Goal: Task Accomplishment & Management: Use online tool/utility

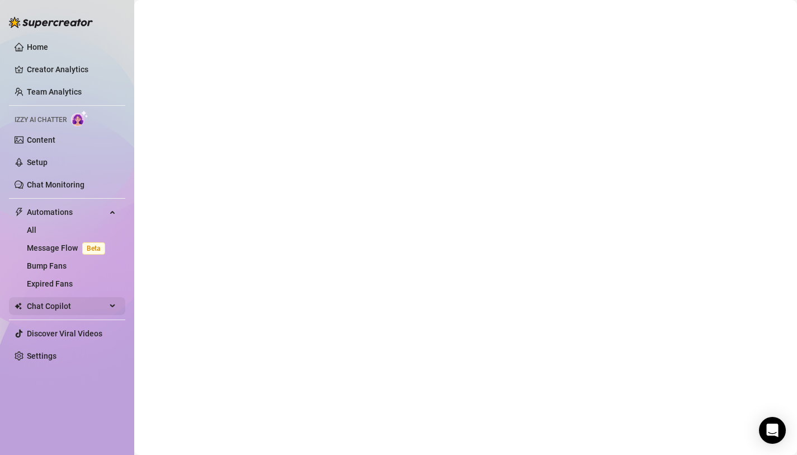
click at [68, 306] on span "Chat Copilot" at bounding box center [66, 306] width 79 height 18
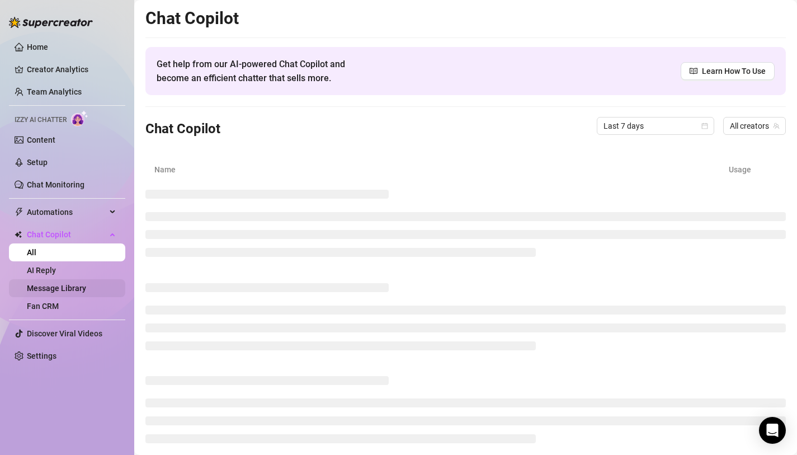
click at [86, 287] on link "Message Library" at bounding box center [56, 288] width 59 height 9
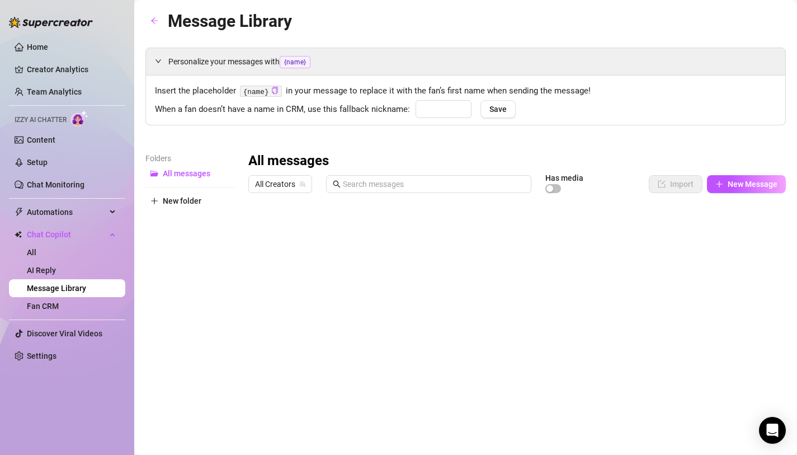
type input "אהובי"
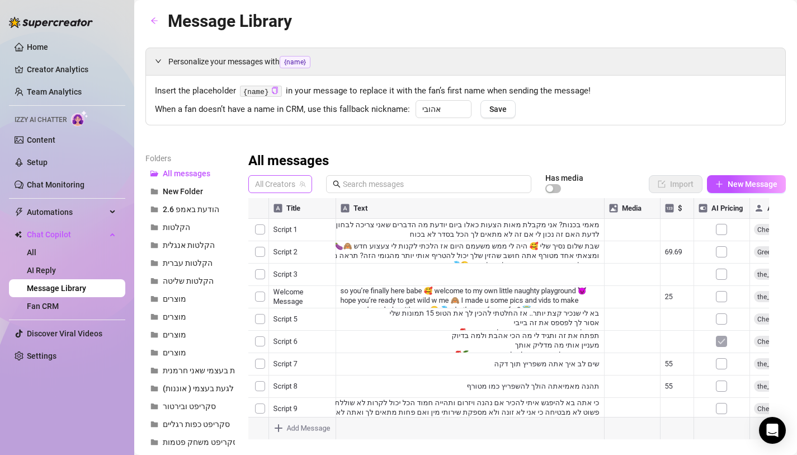
click at [294, 182] on span "All Creators" at bounding box center [280, 184] width 50 height 17
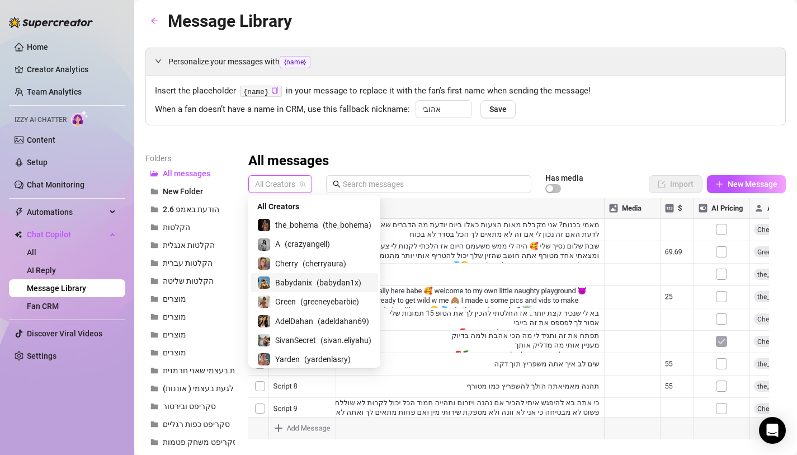
scroll to position [2, 0]
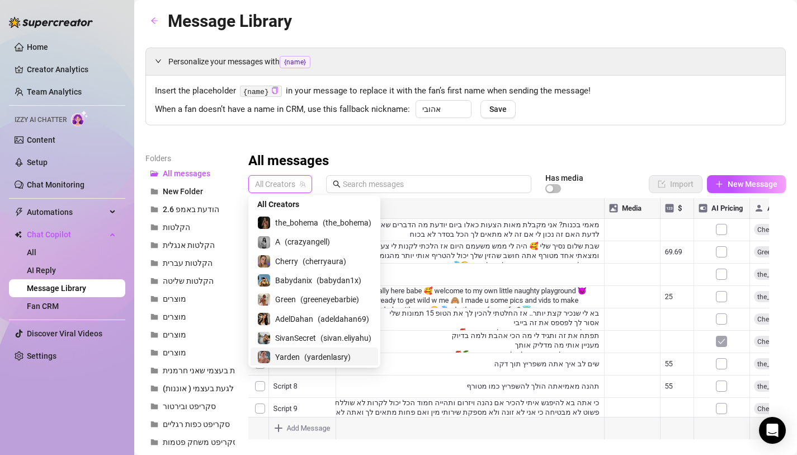
click at [300, 357] on div "Yarden ( yardenlasry )" at bounding box center [314, 356] width 114 height 13
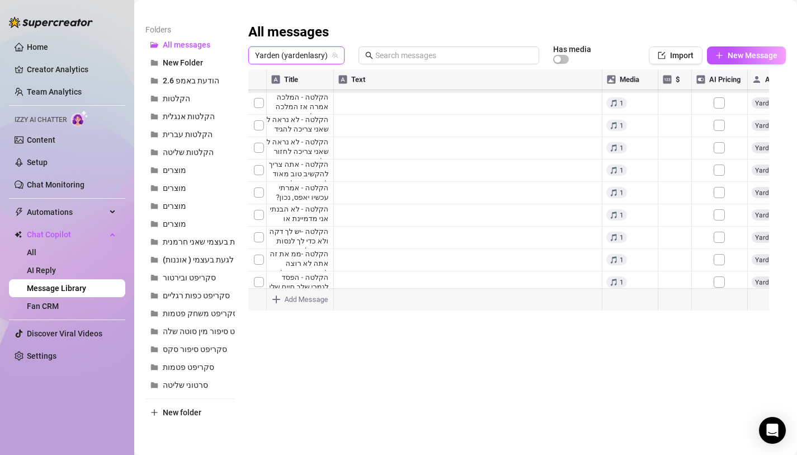
scroll to position [1219, 0]
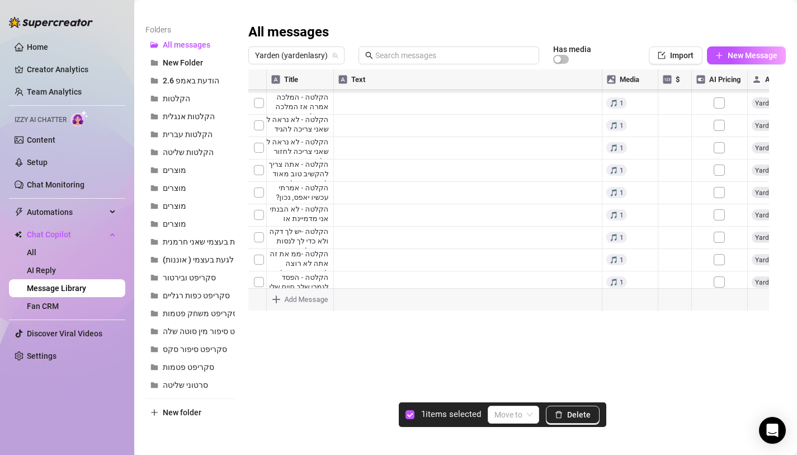
click at [257, 182] on div at bounding box center [512, 193] width 529 height 249
click at [258, 201] on div at bounding box center [512, 193] width 529 height 249
click at [258, 224] on div at bounding box center [512, 193] width 529 height 249
click at [254, 79] on div at bounding box center [512, 193] width 529 height 249
click at [256, 79] on div at bounding box center [512, 193] width 529 height 249
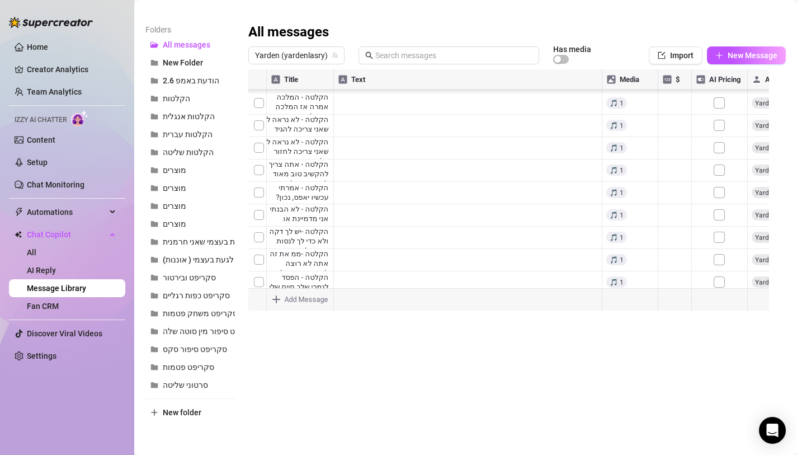
click at [278, 83] on div at bounding box center [512, 193] width 529 height 249
click at [295, 243] on div at bounding box center [512, 193] width 529 height 249
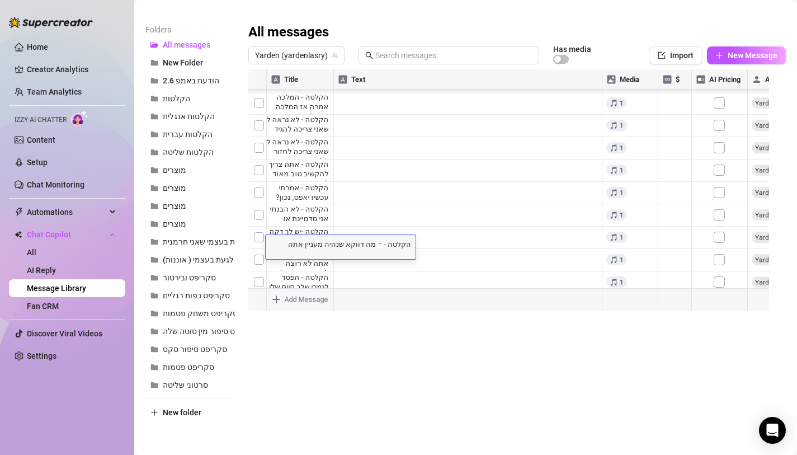
click at [403, 221] on div at bounding box center [512, 193] width 529 height 249
click at [309, 224] on div at bounding box center [512, 193] width 529 height 249
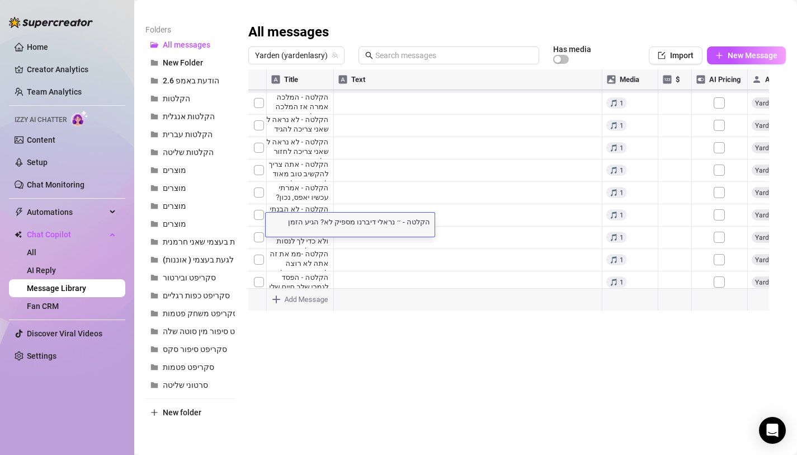
click at [375, 195] on div at bounding box center [512, 193] width 529 height 249
click at [289, 158] on div at bounding box center [512, 193] width 529 height 249
click at [375, 193] on div at bounding box center [512, 193] width 529 height 249
click at [321, 152] on div at bounding box center [512, 193] width 529 height 249
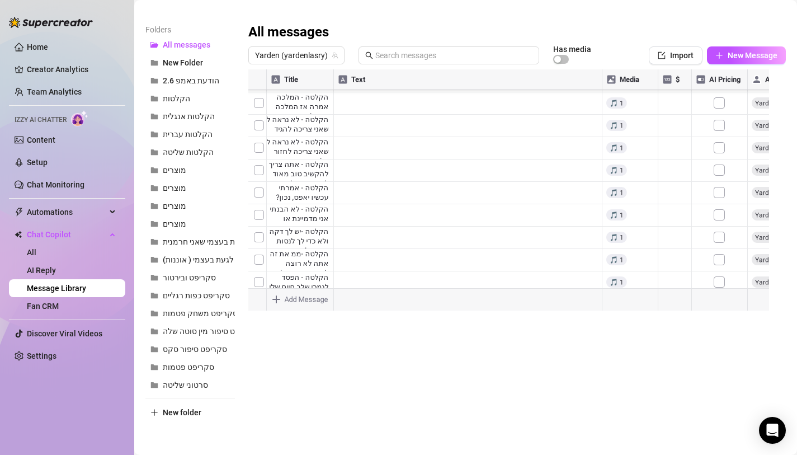
click at [321, 152] on div at bounding box center [512, 193] width 529 height 249
click at [365, 154] on textarea "אני פחות אוהבת להתמקח על הגוף שלי" at bounding box center [326, 154] width 121 height 10
click at [369, 155] on textarea "אני פחות אוהבת להתמקח על הגוף שלי" at bounding box center [326, 154] width 121 height 10
click at [372, 157] on textarea "אני פחות אוהבת להתמקח על הגוף שלי" at bounding box center [326, 154] width 121 height 10
type textarea "הקלטה- אני פחות אוהבת להתמקח על הגוף שלי"
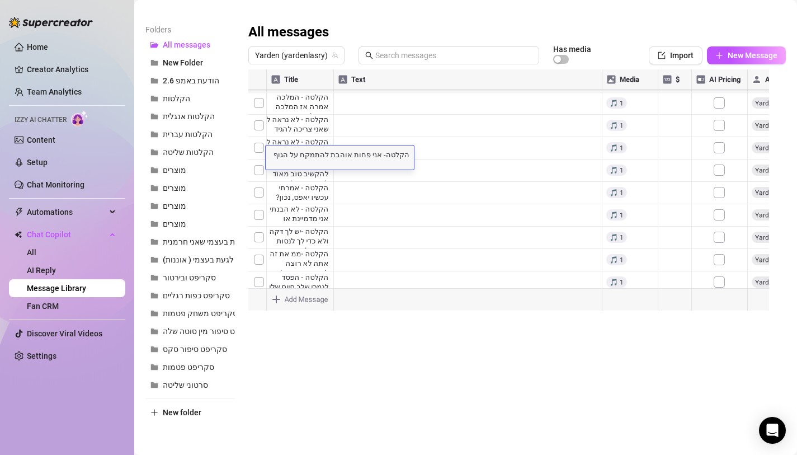
click at [309, 247] on div at bounding box center [512, 193] width 529 height 249
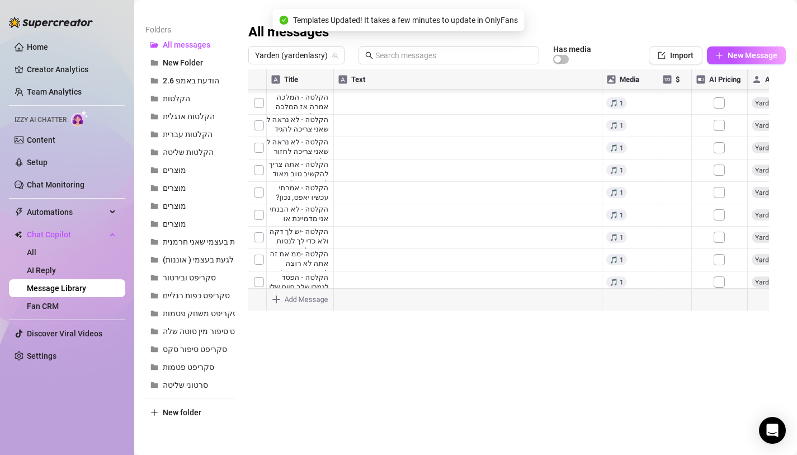
click at [412, 225] on div at bounding box center [512, 193] width 529 height 249
click at [258, 195] on div at bounding box center [512, 193] width 529 height 249
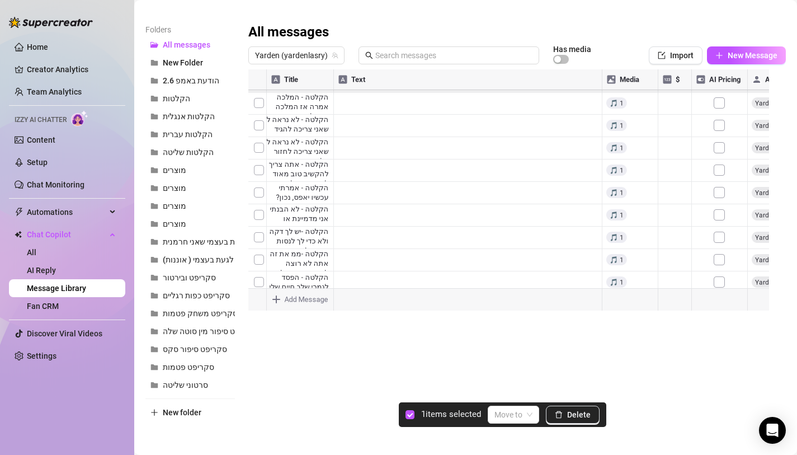
click at [262, 219] on div at bounding box center [512, 193] width 529 height 249
click at [259, 239] on div at bounding box center [512, 193] width 529 height 249
click at [262, 240] on div at bounding box center [512, 193] width 529 height 249
click at [259, 259] on div at bounding box center [512, 193] width 529 height 249
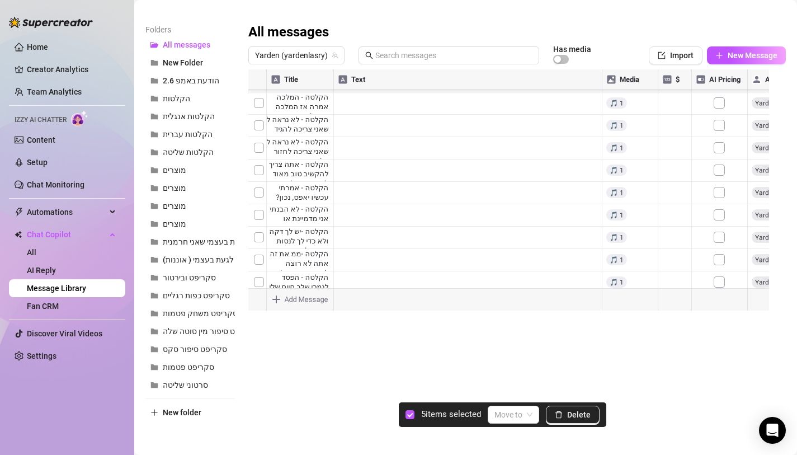
scroll to position [1306, 0]
click at [260, 184] on div at bounding box center [512, 193] width 529 height 249
click at [257, 204] on div at bounding box center [512, 193] width 529 height 249
click at [259, 230] on div at bounding box center [512, 193] width 529 height 249
click at [258, 252] on div at bounding box center [512, 193] width 529 height 249
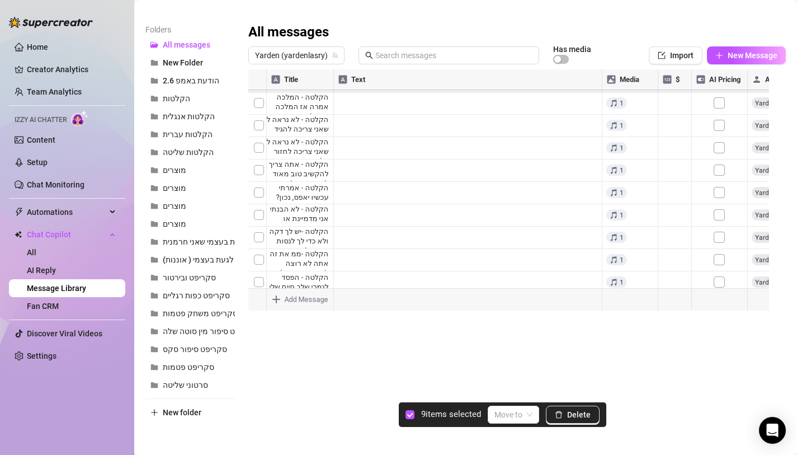
scroll to position [1330, 0]
click at [259, 251] on div at bounding box center [512, 193] width 529 height 249
click at [261, 269] on div at bounding box center [512, 193] width 529 height 249
click at [260, 226] on div at bounding box center [512, 193] width 529 height 249
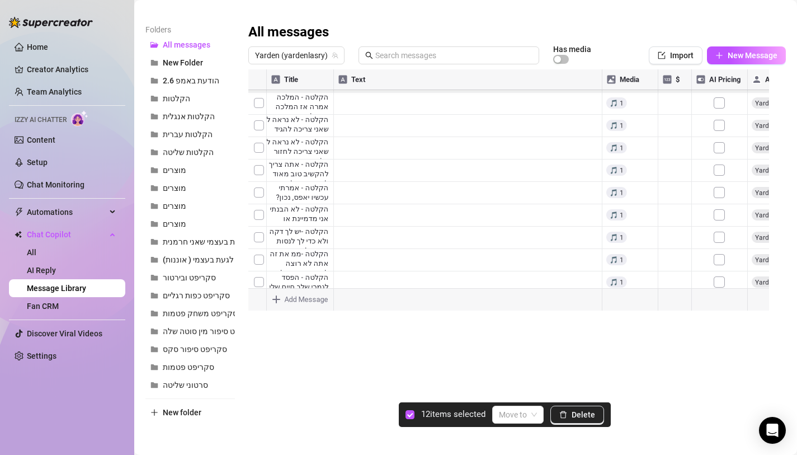
click at [259, 252] on div at bounding box center [512, 193] width 529 height 249
click at [304, 250] on div at bounding box center [512, 193] width 529 height 249
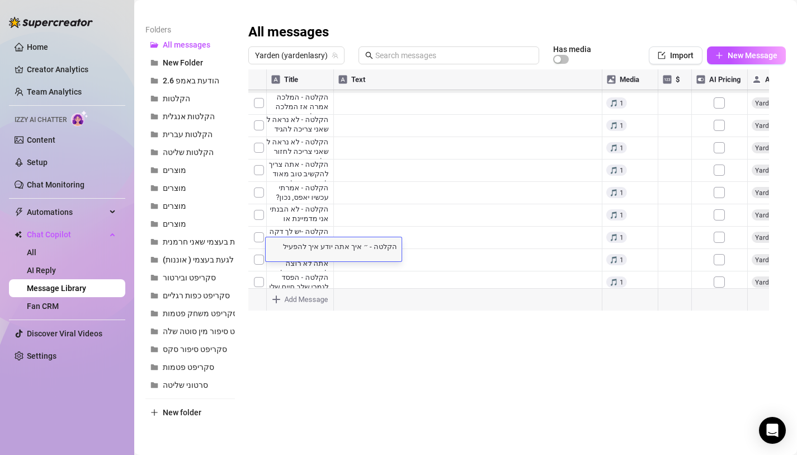
scroll to position [0, 0]
click at [323, 274] on div at bounding box center [512, 193] width 529 height 249
click at [258, 246] on div at bounding box center [512, 193] width 529 height 249
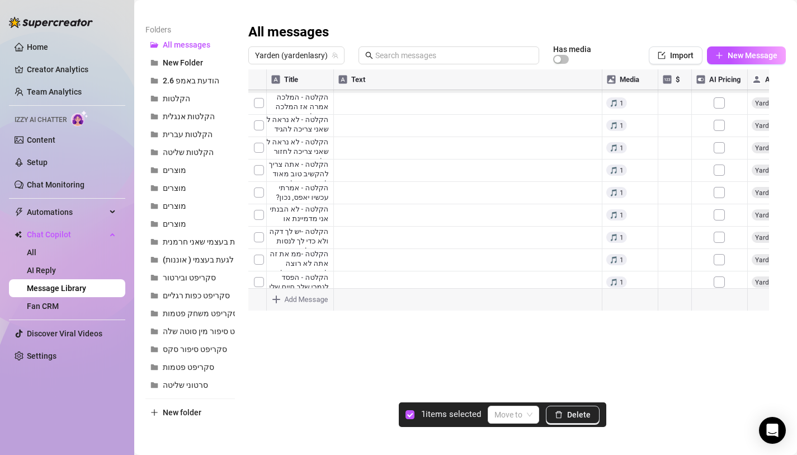
click at [262, 229] on div at bounding box center [512, 193] width 529 height 249
click at [259, 204] on div at bounding box center [512, 193] width 529 height 249
click at [261, 181] on div at bounding box center [512, 193] width 529 height 249
click at [260, 163] on div at bounding box center [512, 193] width 529 height 249
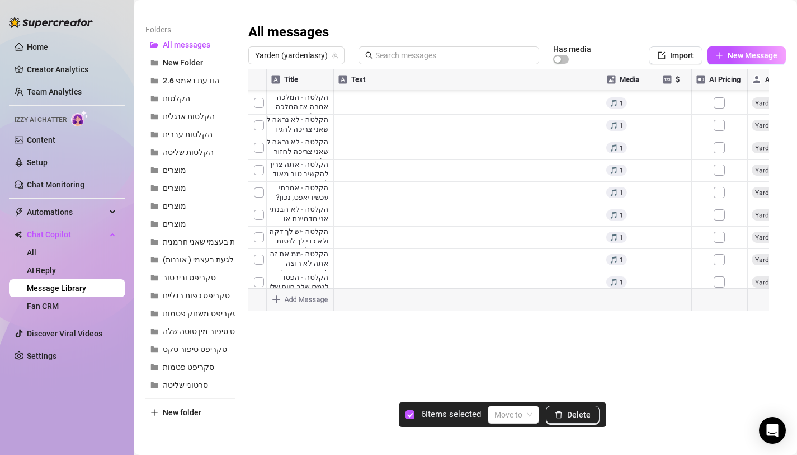
click at [259, 157] on div at bounding box center [512, 193] width 529 height 249
click at [258, 141] on div at bounding box center [512, 193] width 529 height 249
click at [257, 176] on div at bounding box center [512, 193] width 529 height 249
click at [257, 147] on div at bounding box center [512, 193] width 529 height 249
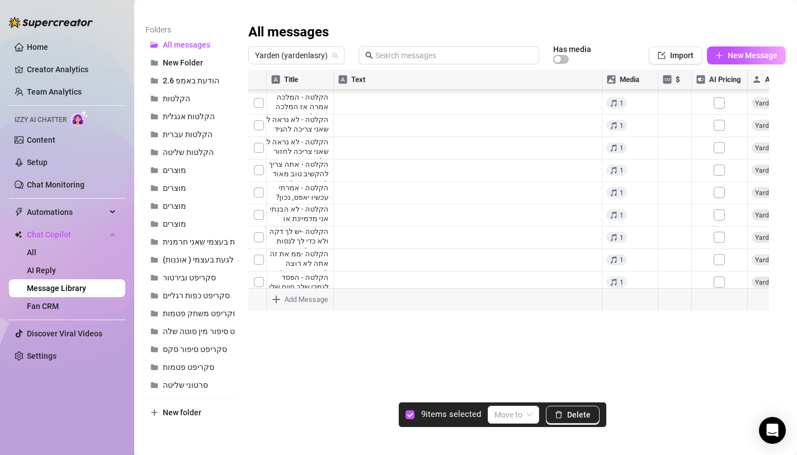
click at [256, 151] on div at bounding box center [512, 193] width 529 height 249
click at [259, 126] on div at bounding box center [512, 193] width 529 height 249
click at [260, 110] on div at bounding box center [512, 193] width 529 height 249
click at [260, 157] on div at bounding box center [512, 193] width 529 height 249
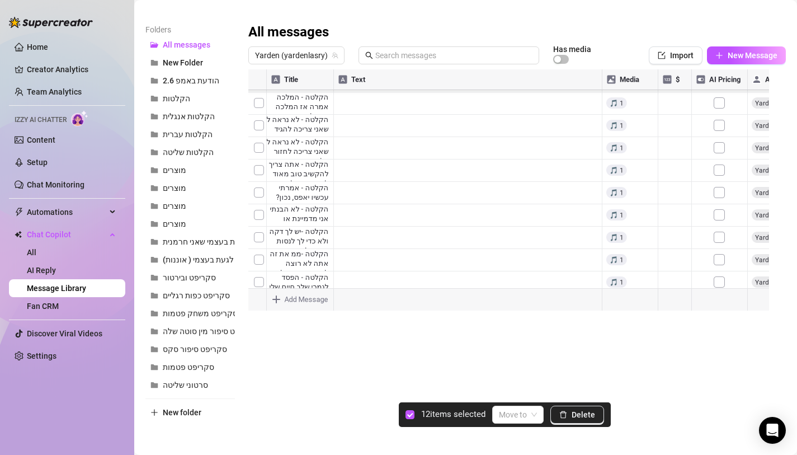
click at [256, 133] on div at bounding box center [512, 193] width 529 height 249
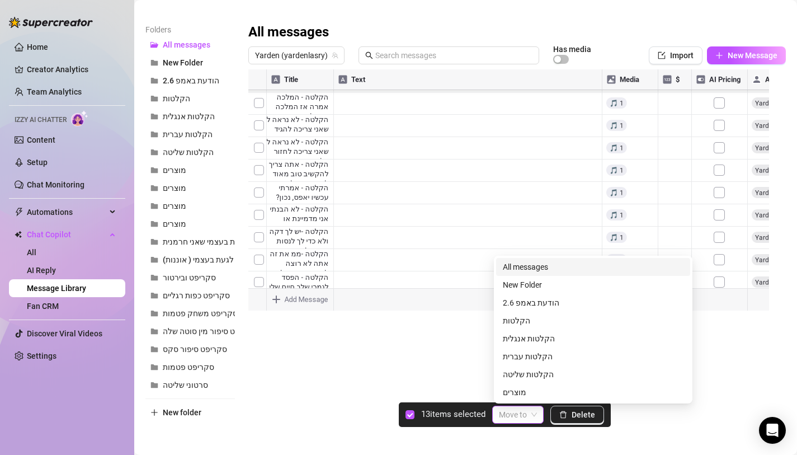
click at [528, 410] on span at bounding box center [518, 414] width 38 height 17
click at [525, 358] on div "הקלטות עברית" at bounding box center [593, 356] width 181 height 12
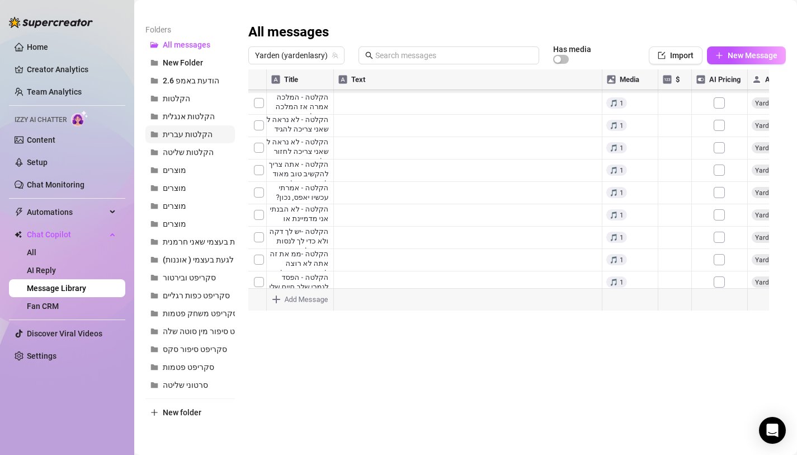
click at [210, 131] on span "הקלטות עברית" at bounding box center [188, 134] width 50 height 9
click at [273, 53] on span "Yarden (yardenlasry)" at bounding box center [296, 55] width 83 height 17
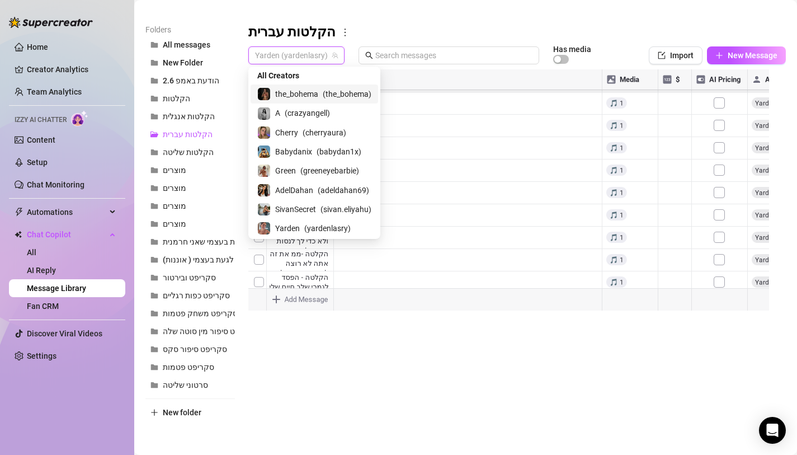
click at [292, 91] on span "the_bohema" at bounding box center [296, 94] width 43 height 12
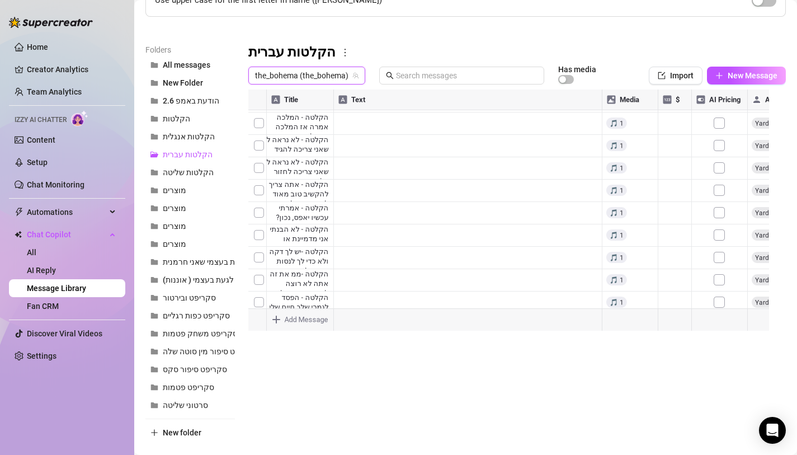
scroll to position [119, 0]
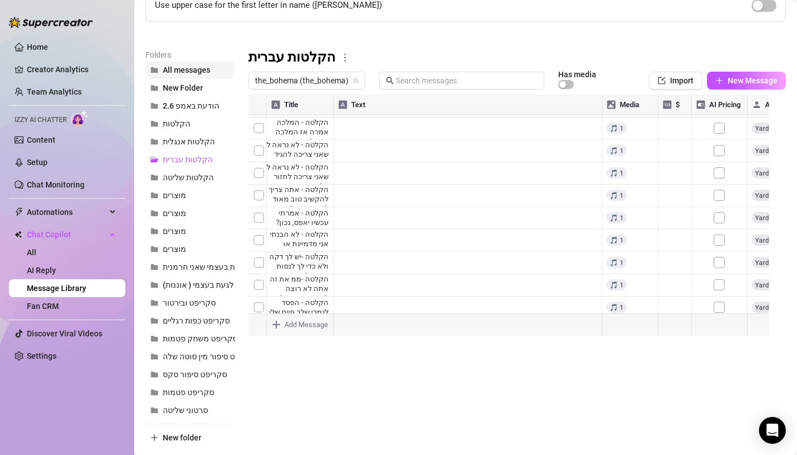
click at [179, 69] on span "All messages" at bounding box center [187, 69] width 48 height 9
click at [297, 180] on div at bounding box center [512, 219] width 529 height 249
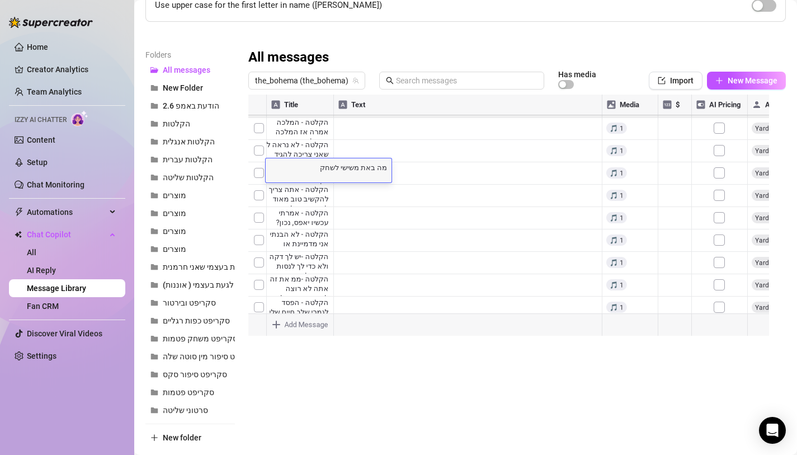
scroll to position [0, 0]
click at [297, 180] on div "מה באת משישי לשחק [PERSON_NAME]? מה באת משישי לשחק [PERSON_NAME]?" at bounding box center [329, 170] width 126 height 24
click at [352, 215] on div at bounding box center [512, 219] width 529 height 249
click at [313, 196] on div at bounding box center [512, 219] width 529 height 249
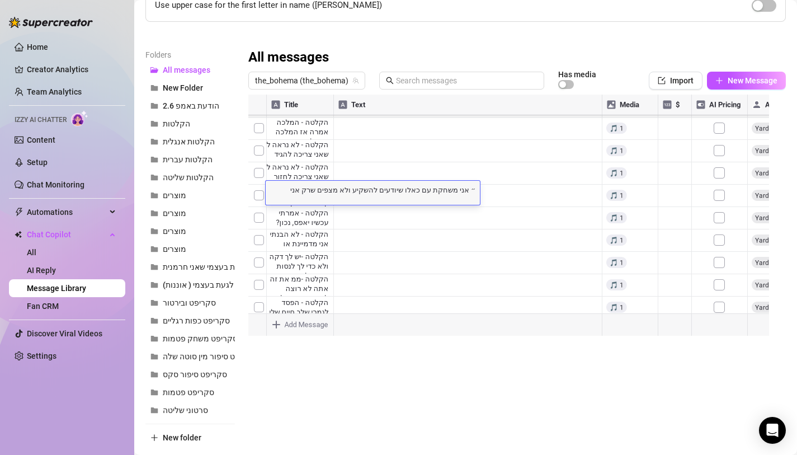
click at [448, 191] on textarea "״ אני משחקת עם כאלו שיודעים להשקיע ולא מצפים שרק אני אשקיע ״" at bounding box center [373, 189] width 214 height 10
click at [452, 192] on textarea "״ אני משחקת עם כאלו שיודעים להשקיע ולא מצפים שרק אני אשקיע ״" at bounding box center [373, 189] width 214 height 10
click at [461, 192] on div at bounding box center [512, 219] width 529 height 249
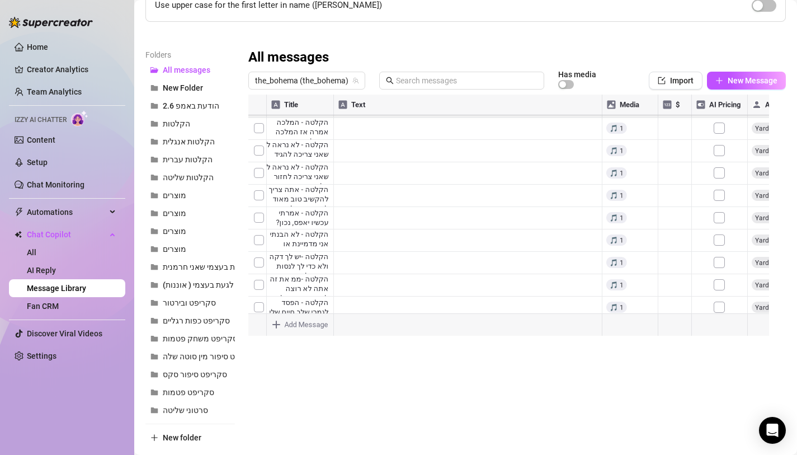
click at [324, 190] on div at bounding box center [512, 219] width 529 height 249
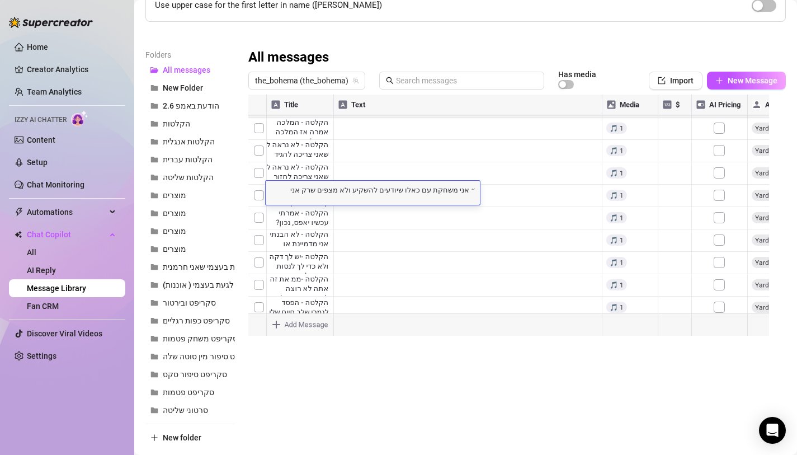
click at [452, 191] on textarea "״ אני משחקת עם כאלו שיודעים להשקיע ולא מצפים שרק אני אשקיע ״" at bounding box center [373, 189] width 214 height 10
type textarea "הקלטה- ״ אני משחקת עם כאלו שיודעים להשקיע ולא מצפים שרק אני אשקיע ״"
click at [316, 220] on div at bounding box center [512, 219] width 529 height 249
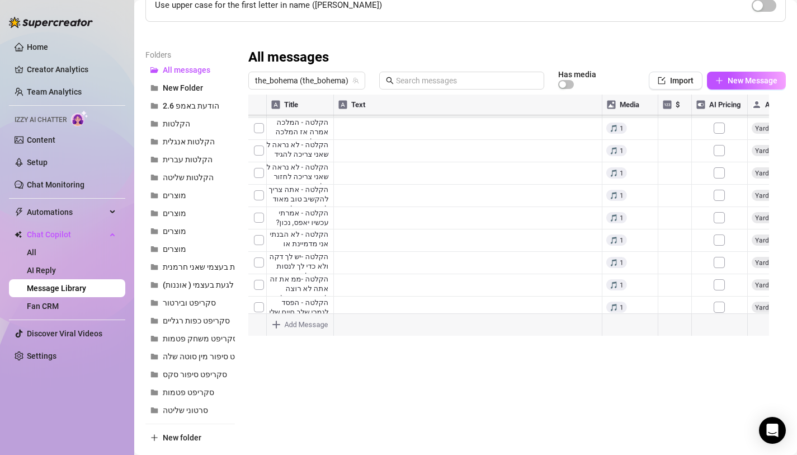
click at [316, 220] on div at bounding box center [512, 219] width 529 height 249
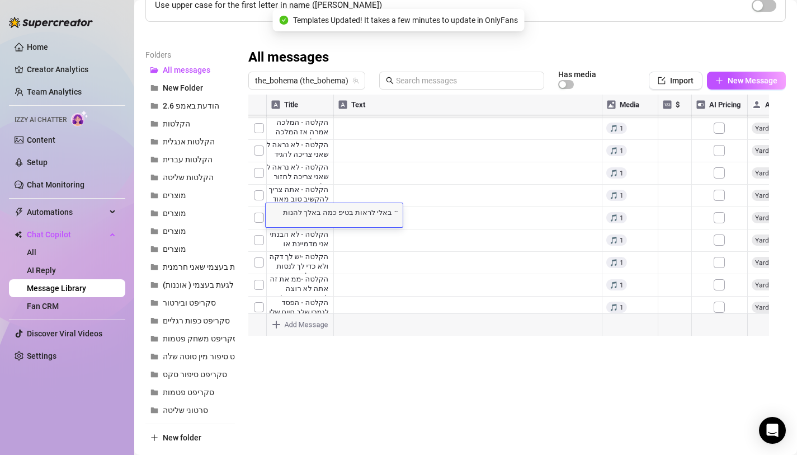
click at [385, 210] on textarea "״ באלי לראות בטיפ כמה באלך להנות היום ״" at bounding box center [334, 211] width 137 height 10
type textarea "הקלטה- ״ באלי לראות בטיפ כמה באלך להנות היום ״"
click at [305, 235] on div at bounding box center [512, 219] width 529 height 249
click at [332, 234] on textarea "״ אני סומכת עלייך ״" at bounding box center [300, 234] width 69 height 10
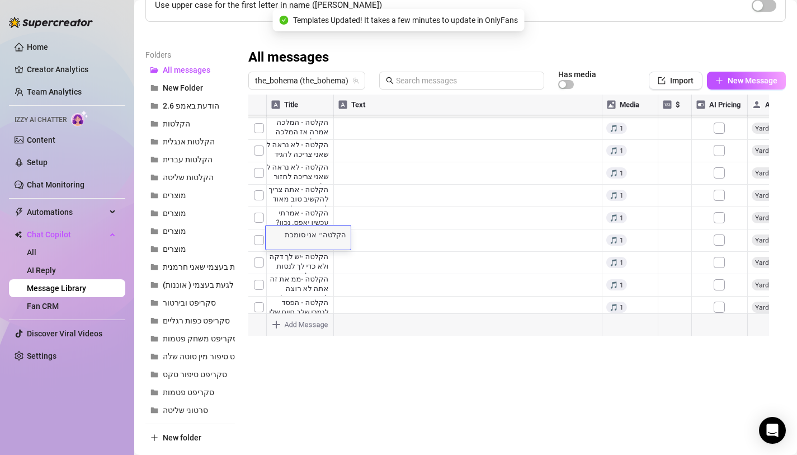
type textarea "הקלטה-״ אני סומכת עלייך ״"
click at [304, 266] on div at bounding box center [512, 219] width 529 height 249
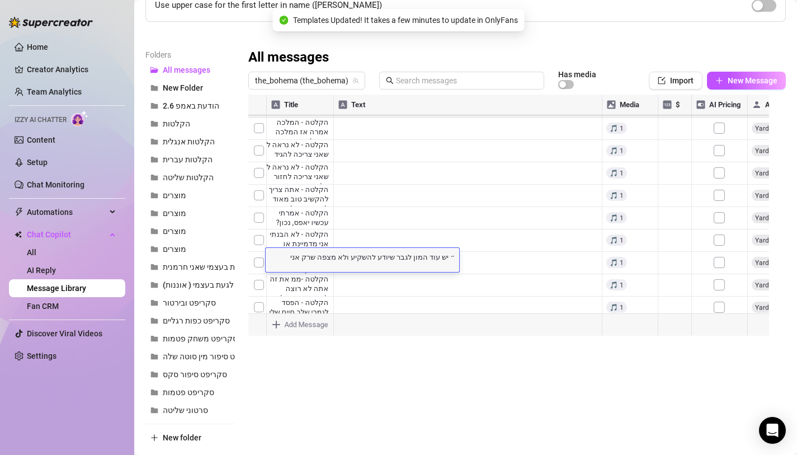
click at [436, 258] on textarea "״ יש עוד המון לגבר שיודע להשקיע ולא מצפה שרק אני אשקיע ״" at bounding box center [362, 256] width 193 height 10
type textarea "הקלטה-״ יש עוד המון לגבר שיודע להשקיע ולא מצפה שרק אני אשקיע ״"
click at [295, 283] on div at bounding box center [512, 219] width 529 height 249
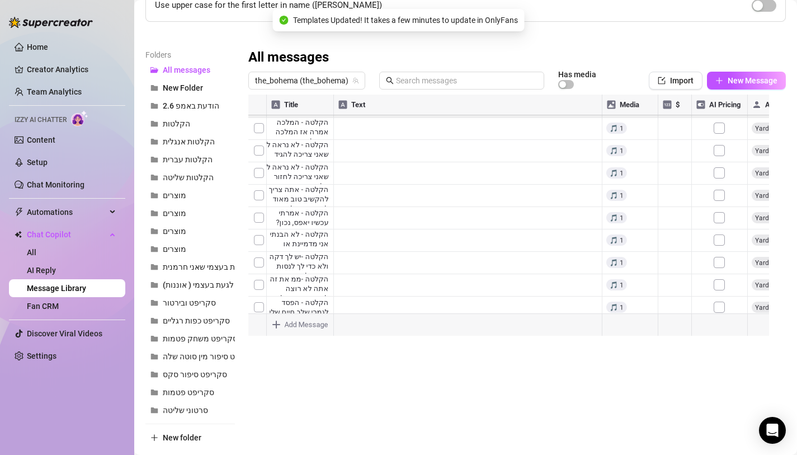
click at [295, 283] on div at bounding box center [512, 219] width 529 height 249
click at [341, 278] on textarea "״ מה ככה בשיא אתה נעלם״" at bounding box center [310, 278] width 88 height 10
type textarea "הקלטה- ״ מה ככה בשיא אתה נעלם״"
click at [284, 304] on div at bounding box center [512, 219] width 529 height 249
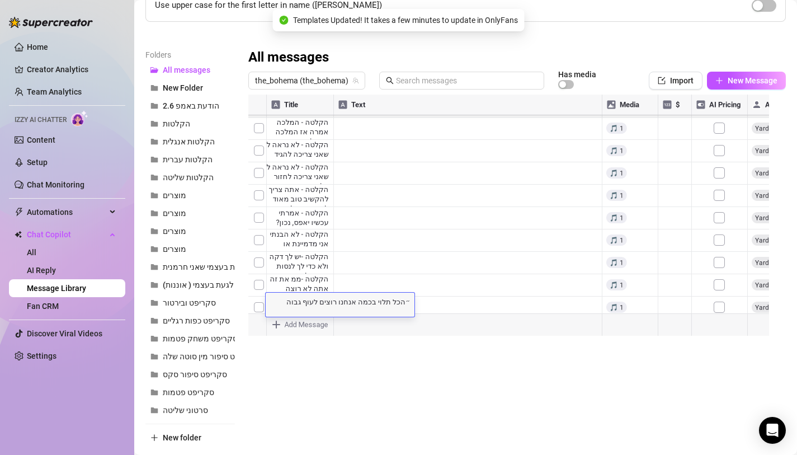
click at [394, 304] on textarea "״הכל תלוי בכמה אנחנו רוצים לעוף גבוה היום? ״" at bounding box center [340, 301] width 149 height 10
type textarea "הקלטה- ״הכל תלוי בכמה אנחנו רוצים לעוף גבוה היום? ״"
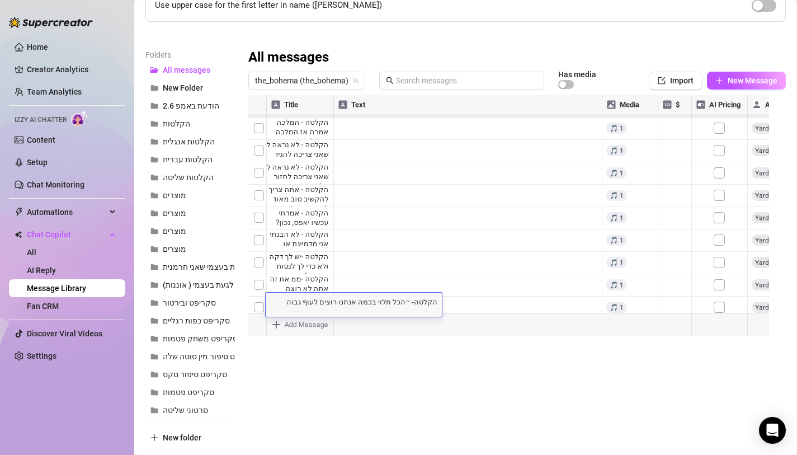
click at [320, 270] on div at bounding box center [512, 219] width 529 height 249
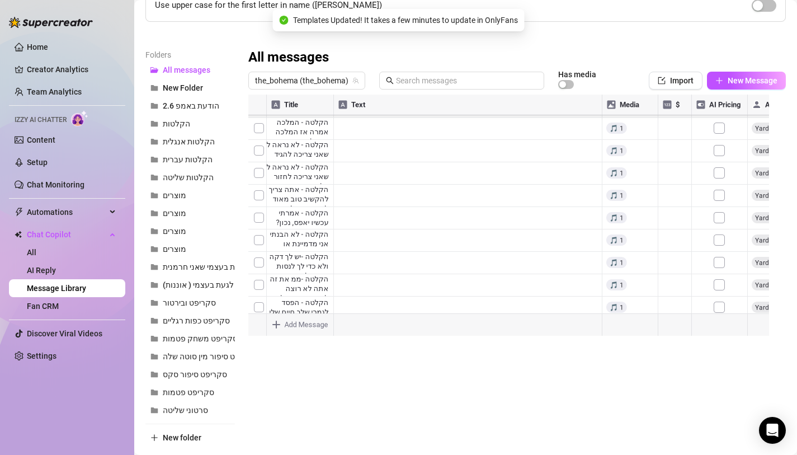
click at [317, 270] on div at bounding box center [512, 219] width 529 height 249
click at [317, 270] on div "״אתה חושב שאתה מסוגל? ״ ״אתה חושב שאתה מסוגל? ״" at bounding box center [310, 268] width 89 height 24
click at [343, 265] on textarea "״אתה חושב שאתה מסוגל? ״" at bounding box center [310, 264] width 89 height 10
click at [344, 269] on textarea "״אתה חושב שאתה מסוגל? ״" at bounding box center [310, 264] width 89 height 10
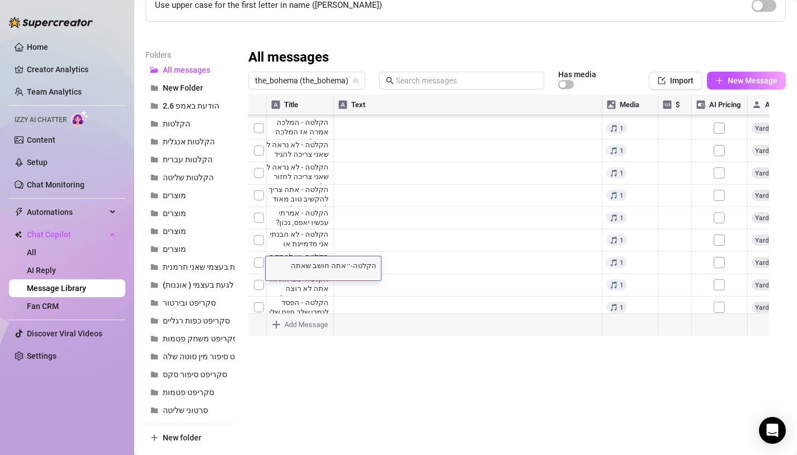
type textarea "הקלטה- ״אתה חושב שאתה מסוגל? ״"
click at [309, 289] on div at bounding box center [512, 219] width 529 height 249
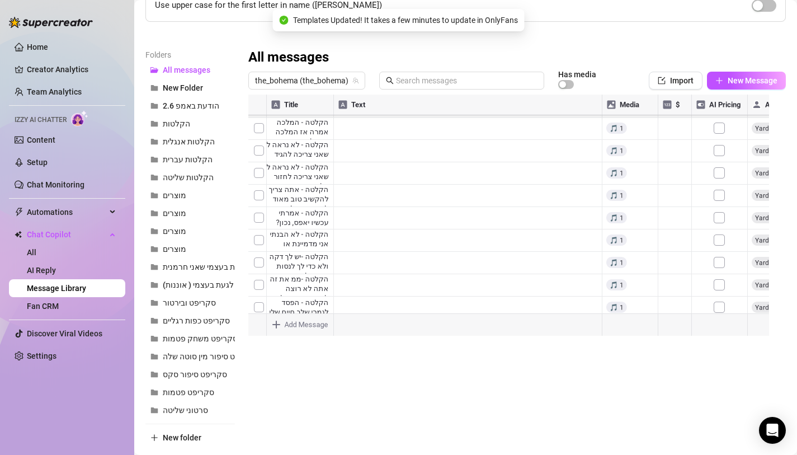
click at [309, 289] on div at bounding box center [512, 219] width 529 height 249
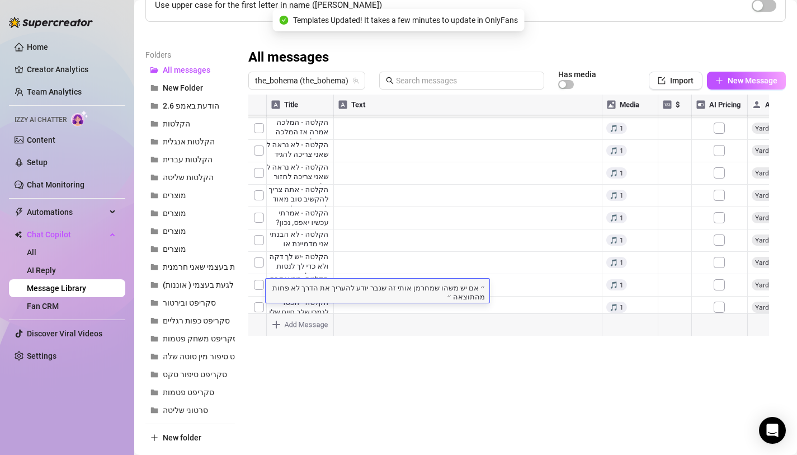
click at [432, 289] on textarea "״ אם יש משהו שמחרמן אותי זה שגבר יודע להעריך את הדרך לא פחות מהתוצאה ״" at bounding box center [378, 291] width 224 height 19
click at [487, 286] on textarea "״ אם יש משהו שמחרמן אותי זה שגבר יודע להעריך את הדרך לא פחות מהתוצאה ״" at bounding box center [378, 291] width 224 height 19
click at [485, 292] on textarea "״ אם יש משהו שמחרמן אותי זה שגבר יודע להעריך את הדרך לא פחות מהתוצאה ״" at bounding box center [378, 291] width 224 height 19
click at [487, 286] on textarea "״ אם יש משהו שמחרמן אותי זה שגבר יודע להעריך את הדרך לא פחות מהתוצאה ״" at bounding box center [378, 291] width 224 height 19
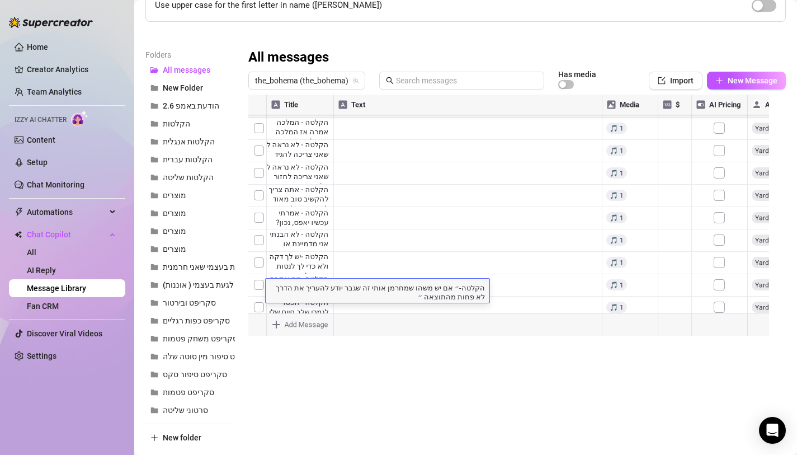
type textarea "הקלטה- ״ אם יש משהו שמחרמן אותי זה שגבר יודע להעריך את הדרך לא פחות מהתוצאה ״"
click at [322, 216] on div at bounding box center [512, 219] width 529 height 249
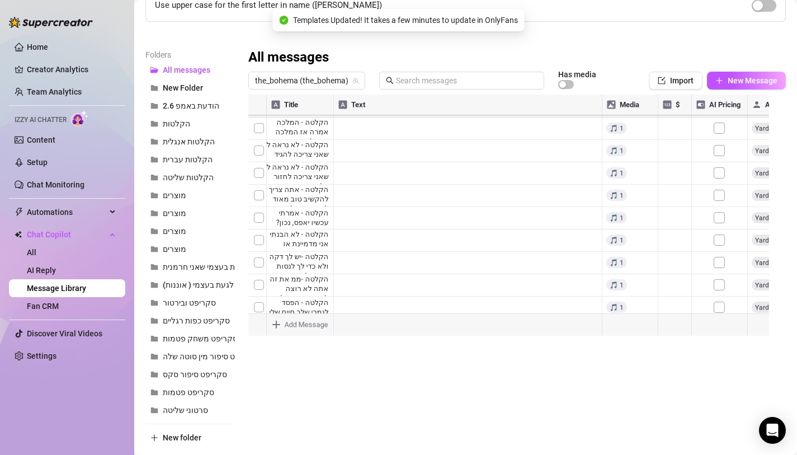
click at [322, 216] on div at bounding box center [512, 219] width 529 height 249
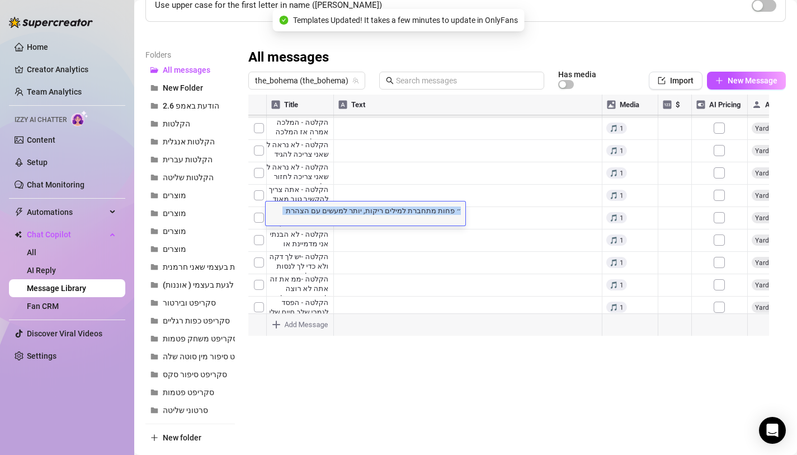
click at [322, 216] on div "״ פחות מתחברת למילים ריקות, יותר למעשים עם הצהרת כוונות״ ״ פחות מתחברת למילים ר…" at bounding box center [366, 213] width 200 height 24
click at [442, 211] on textarea "״ פחות מתחברת למילים ריקות, יותר למעשים עם הצהרת כוונות״" at bounding box center [366, 210] width 200 height 10
click at [442, 206] on textarea "״ פחות מתחברת למילים ריקות, יותר למעשים עם הצהרת כוונות״" at bounding box center [366, 210] width 200 height 10
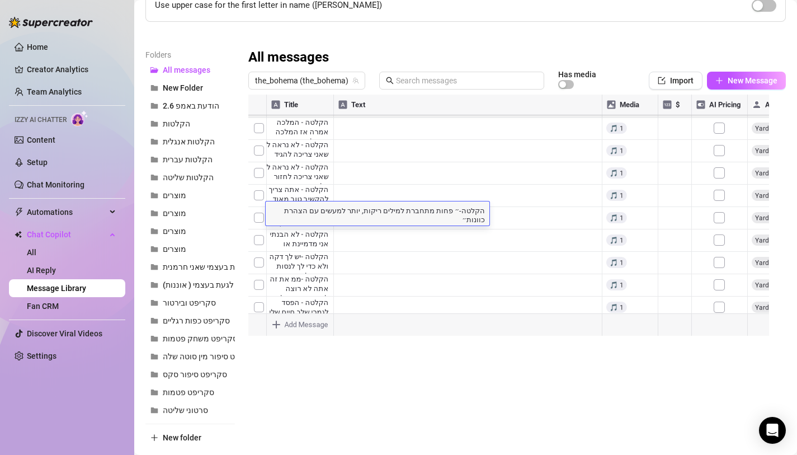
type textarea "הקלטה- ״ פחות מתחברת למילים ריקות, יותר למעשים עם הצהרת כוונות״"
click at [319, 232] on div at bounding box center [512, 219] width 529 height 249
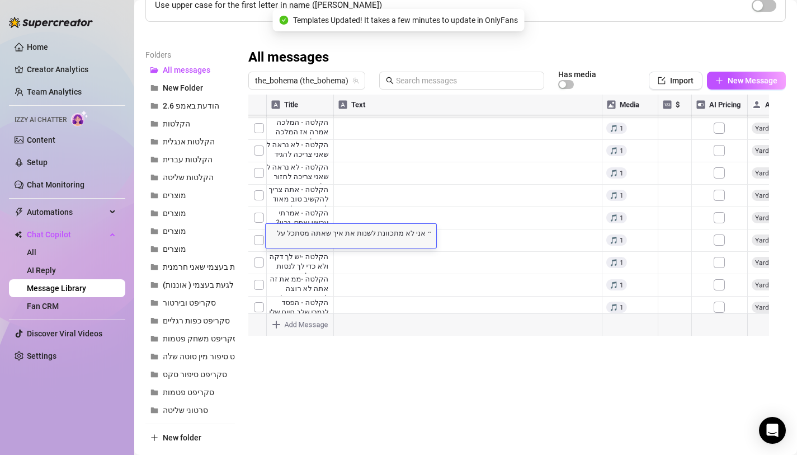
click at [413, 235] on textarea "״ אני לא מתכוונת לשנות את איך שאתה מסתכל על זה ״" at bounding box center [351, 232] width 171 height 10
type textarea "הקלטה- ״ אני לא מתכוונת לשנות את איך שאתה מסתכל על זה ״"
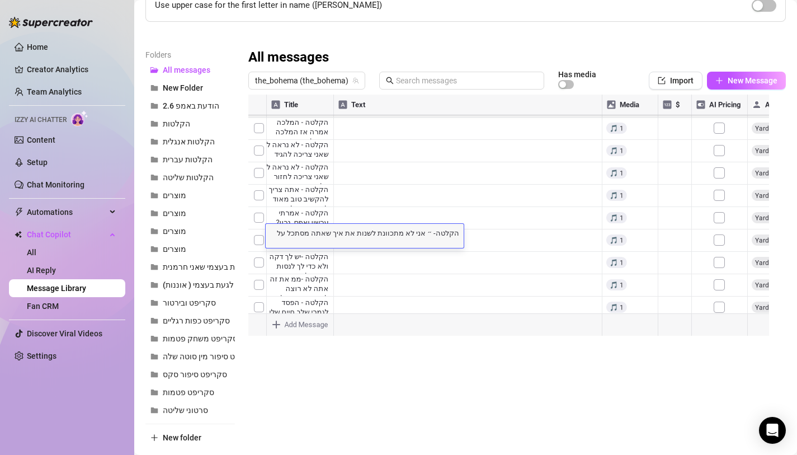
click at [294, 260] on div at bounding box center [512, 219] width 529 height 249
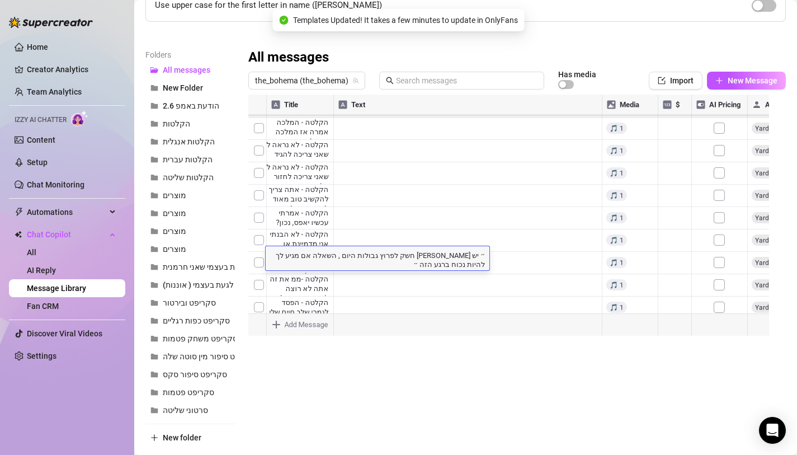
click at [476, 256] on textarea "״ יש [PERSON_NAME] חשק לפרוץ גבולות היום , השאלה אם מגיע לך להיות נכוח ברגע הזה…" at bounding box center [378, 258] width 224 height 19
type textarea "הקלטה- ״ יש [PERSON_NAME] חשק לפרוץ גבולות היום , השאלה אם מגיע לך להיות נכוח ב…"
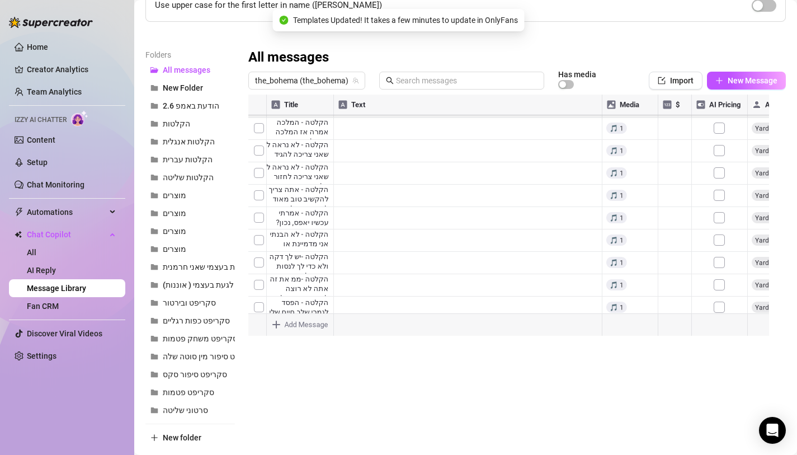
click at [323, 285] on div at bounding box center [512, 219] width 529 height 249
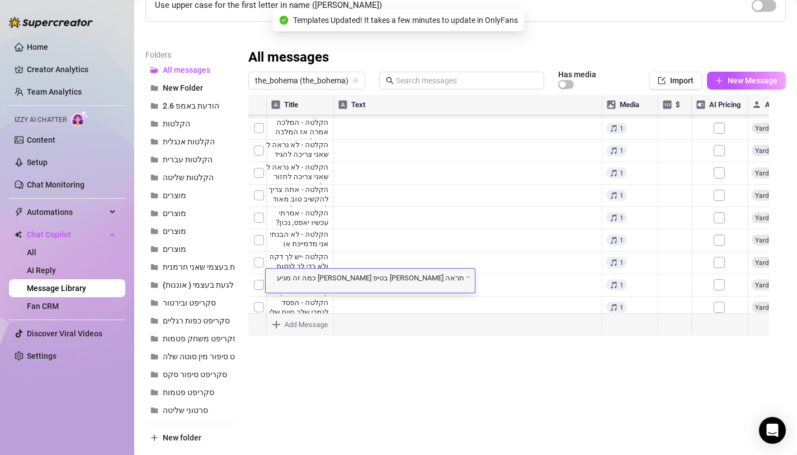
click at [371, 278] on textarea "״ תראה [PERSON_NAME] בטיפ [PERSON_NAME] כמה זה מגיע לך ״" at bounding box center [370, 277] width 209 height 10
type textarea "הק״ תראה [PERSON_NAME] בטיפ [PERSON_NAME] כמה זה מגיע לך ״"
type textarea "ל"
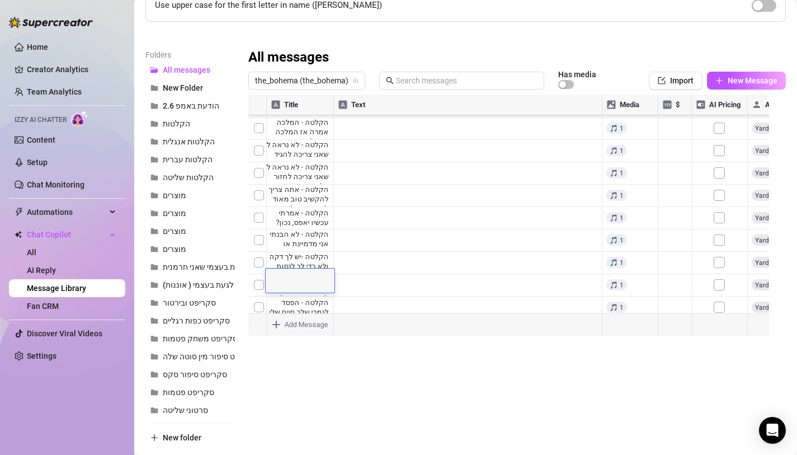
type textarea "ל"
click at [374, 291] on div at bounding box center [512, 219] width 529 height 249
click at [317, 288] on div at bounding box center [512, 219] width 529 height 249
click at [370, 275] on textarea "״ תראה [PERSON_NAME] בטיפ [PERSON_NAME] כמה זה מגיע לך ״" at bounding box center [370, 277] width 209 height 10
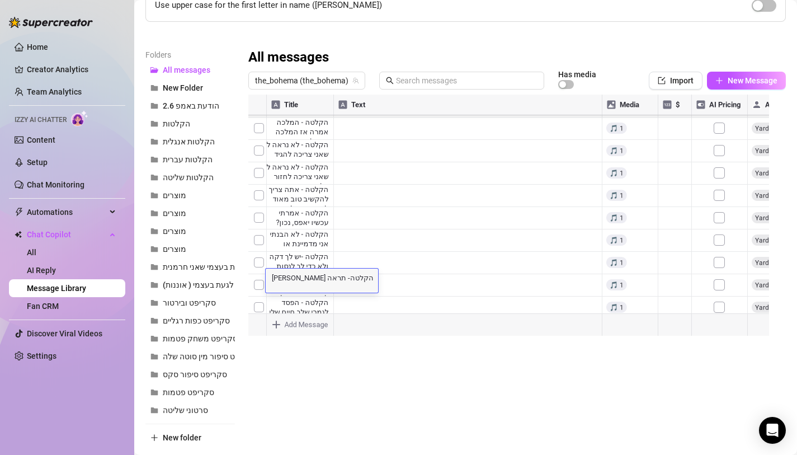
scroll to position [9, 0]
type textarea "הקלטה- תראה [PERSON_NAME] בטיפ [PERSON_NAME] כמה מגיע"
click at [295, 300] on div at bounding box center [512, 219] width 529 height 249
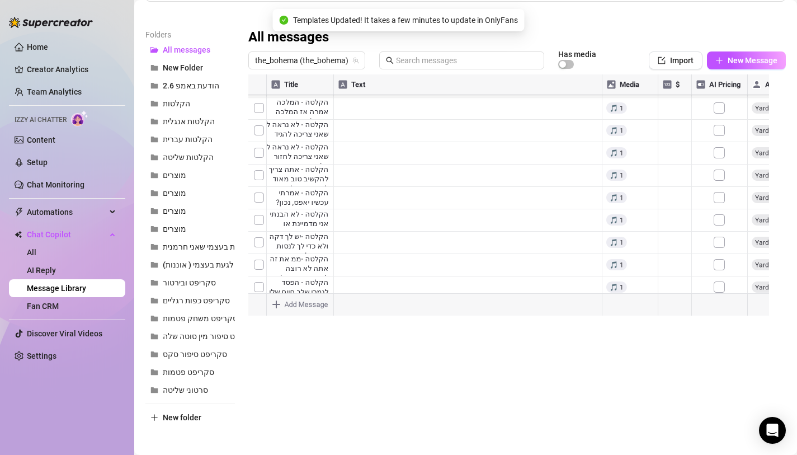
scroll to position [142, 0]
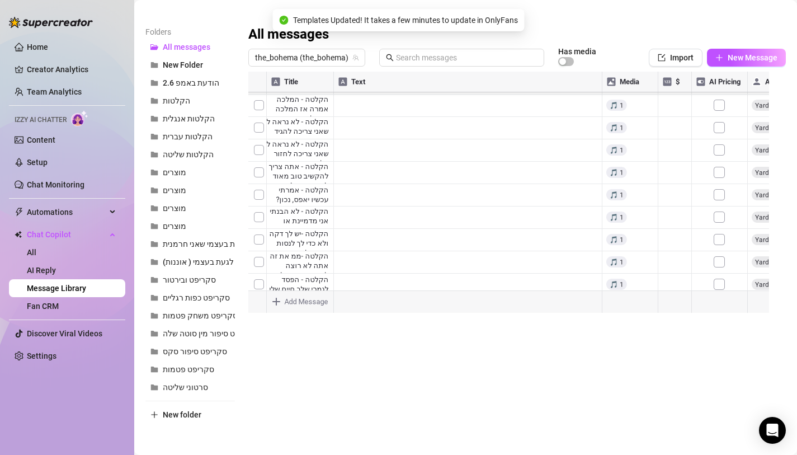
click at [311, 245] on div at bounding box center [512, 196] width 529 height 249
click at [403, 248] on textarea "״ לא אומרת לך כמה, סומכת על השיקול דעת שלך ״" at bounding box center [345, 248] width 158 height 10
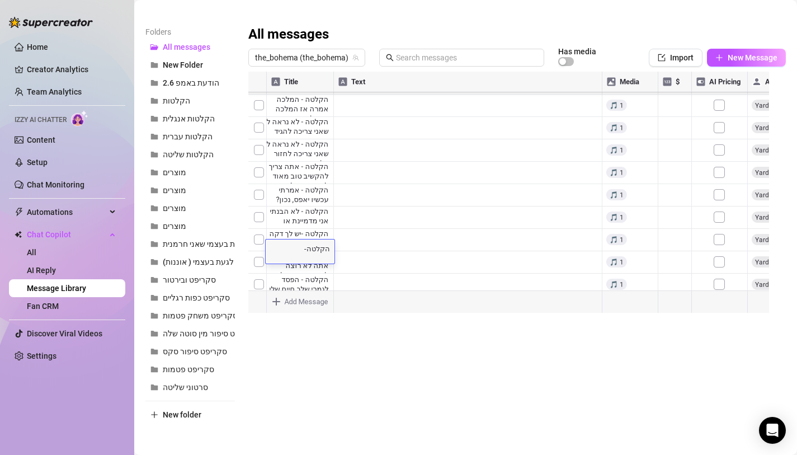
type textarea "הקלטה-"
type textarea "לא אומרת לך כמה סומכת על שיקול דעתך"
click at [310, 275] on div at bounding box center [512, 196] width 529 height 249
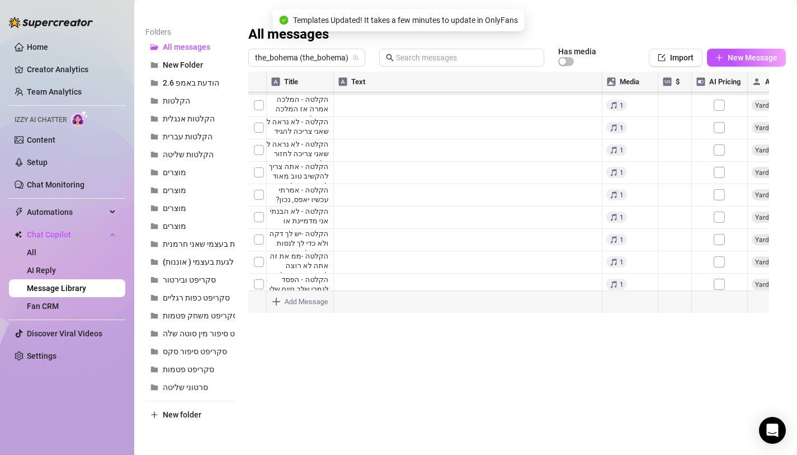
scroll to position [1507, 0]
click at [299, 251] on div at bounding box center [512, 196] width 529 height 249
click at [376, 249] on textarea "לא אומרת לך כמה סומכת על שיקול דעתך" at bounding box center [330, 248] width 128 height 10
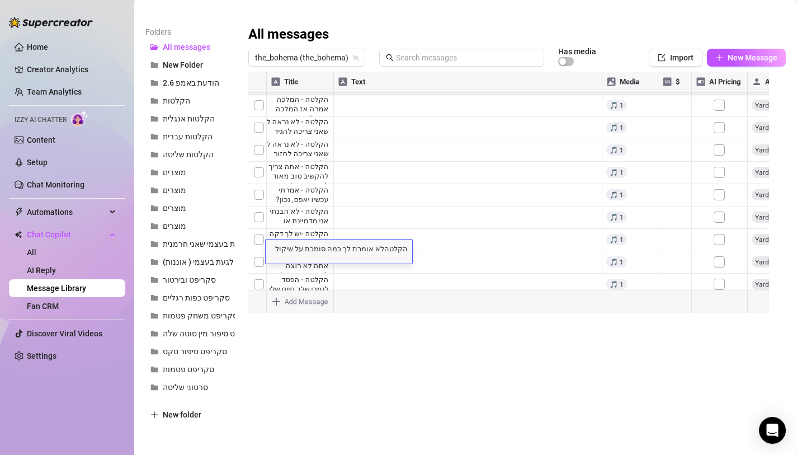
type textarea "הקלטה-לא אומרת לך כמה סומכת על שיקול דעתך"
click at [317, 269] on div at bounding box center [512, 196] width 529 height 249
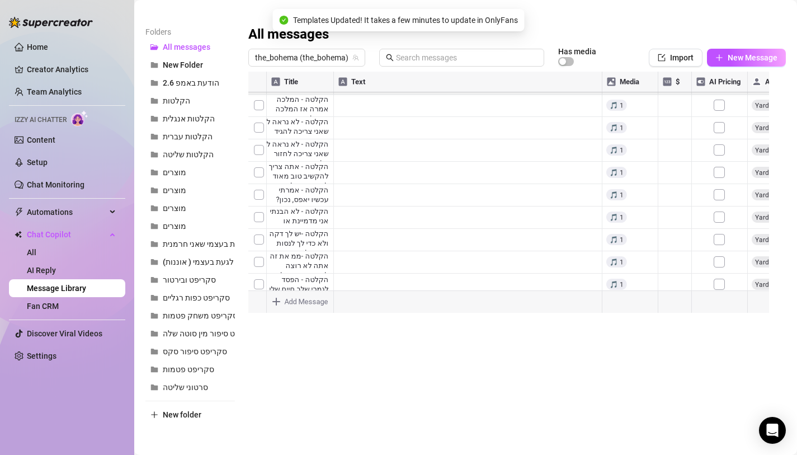
scroll to position [1323, 0]
click at [257, 164] on div at bounding box center [512, 196] width 529 height 249
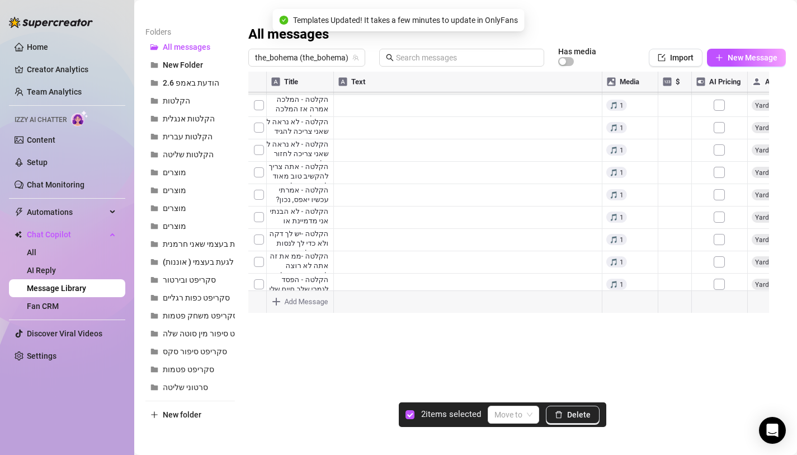
click at [261, 185] on div at bounding box center [512, 196] width 529 height 249
click at [259, 207] on div at bounding box center [512, 196] width 529 height 249
click at [259, 228] on div at bounding box center [512, 196] width 529 height 249
click at [257, 247] on div at bounding box center [512, 196] width 529 height 249
click at [259, 262] on div at bounding box center [512, 196] width 529 height 249
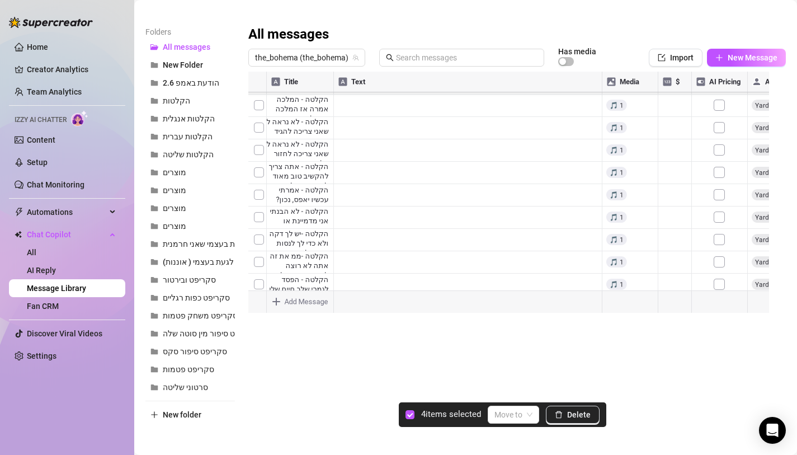
click at [259, 260] on div at bounding box center [512, 196] width 529 height 249
click at [262, 280] on div at bounding box center [512, 196] width 529 height 249
click at [261, 223] on div at bounding box center [512, 196] width 529 height 249
click at [258, 245] on div at bounding box center [512, 196] width 529 height 249
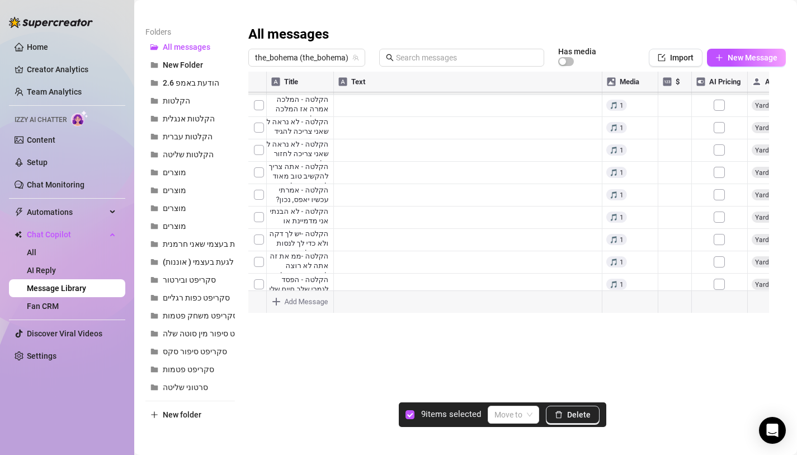
click at [261, 258] on div at bounding box center [512, 196] width 529 height 249
click at [261, 280] on div at bounding box center [512, 196] width 529 height 249
click at [262, 202] on div at bounding box center [512, 196] width 529 height 249
click at [261, 234] on div at bounding box center [512, 196] width 529 height 249
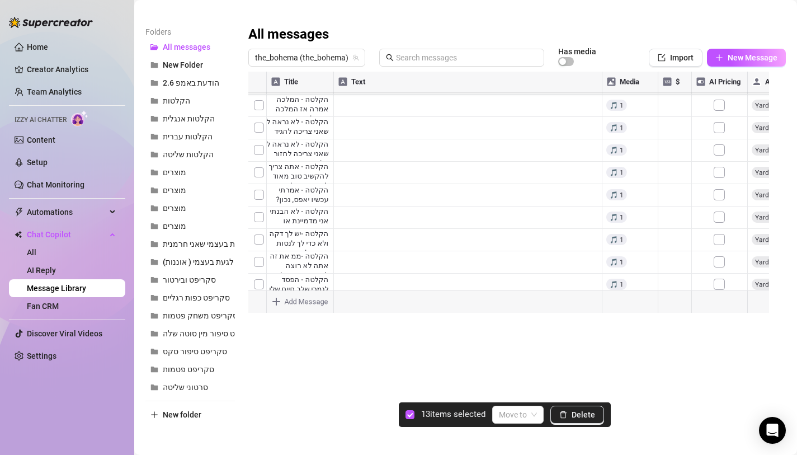
click at [261, 247] on div at bounding box center [512, 196] width 529 height 249
click at [518, 415] on input "search" at bounding box center [513, 414] width 28 height 17
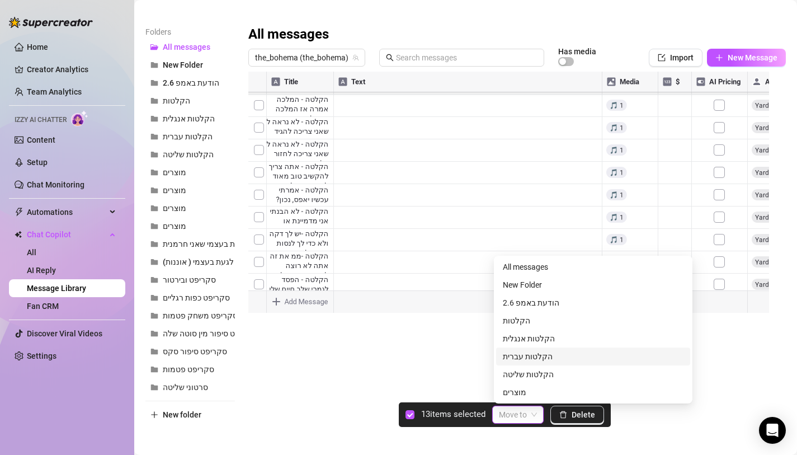
click at [536, 358] on div "הקלטות עברית" at bounding box center [593, 356] width 181 height 12
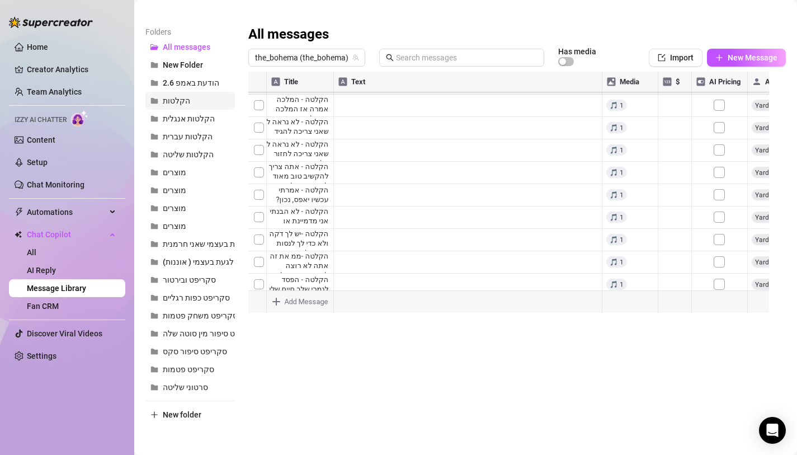
click at [193, 105] on button "הקלטות" at bounding box center [189, 101] width 89 height 18
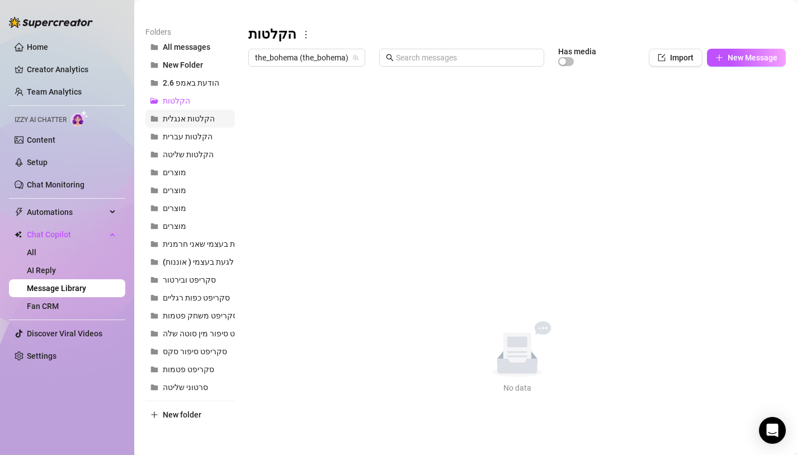
click at [194, 125] on button "הקלטות אנגלית" at bounding box center [189, 119] width 89 height 18
click at [199, 140] on span "הקלטות עברית" at bounding box center [188, 136] width 50 height 9
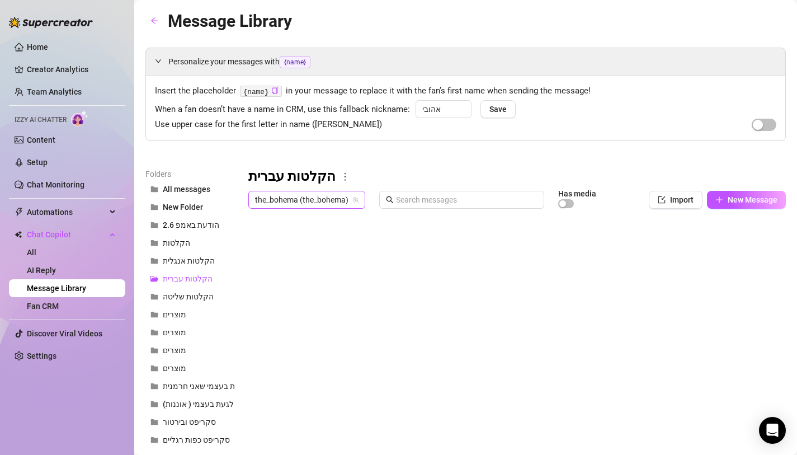
click at [292, 196] on span "the_bohema (the_bohema)" at bounding box center [306, 199] width 103 height 17
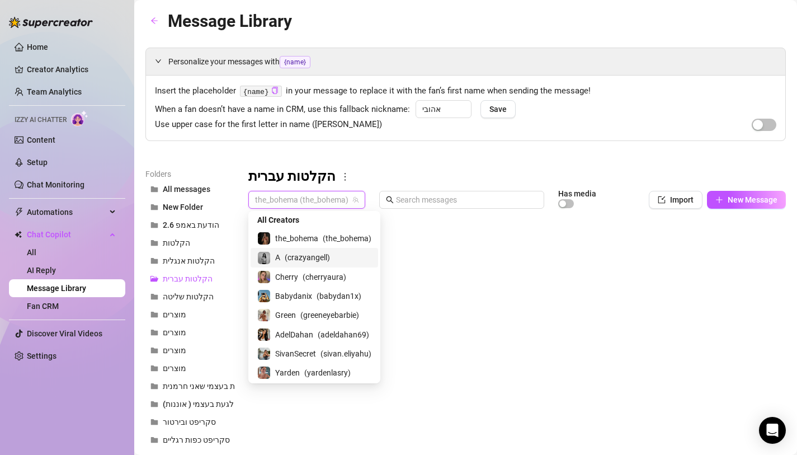
click at [294, 257] on span "( crazyangell )" at bounding box center [307, 257] width 45 height 12
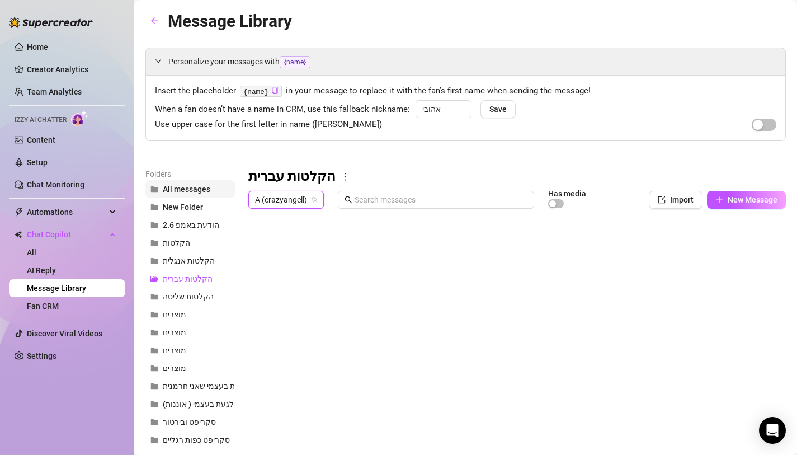
click at [178, 187] on span "All messages" at bounding box center [187, 189] width 48 height 9
click at [291, 346] on div at bounding box center [512, 338] width 529 height 249
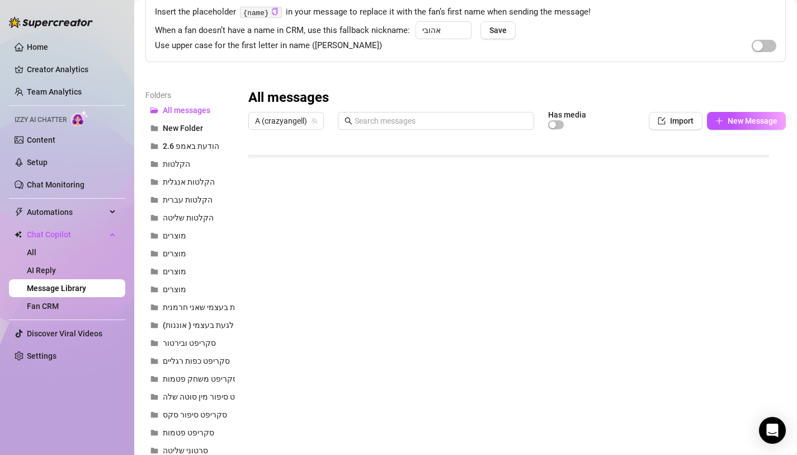
scroll to position [1291, 0]
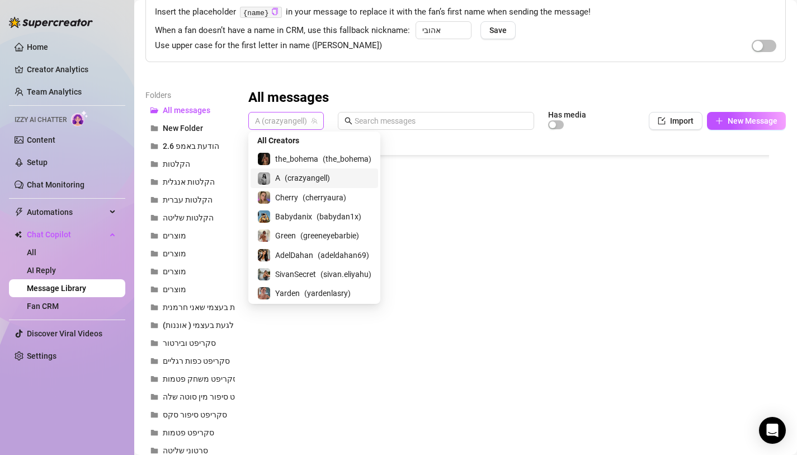
click at [294, 128] on span "A (crazyangell)" at bounding box center [286, 120] width 62 height 17
click at [307, 196] on span "( cherryaura )" at bounding box center [325, 197] width 44 height 12
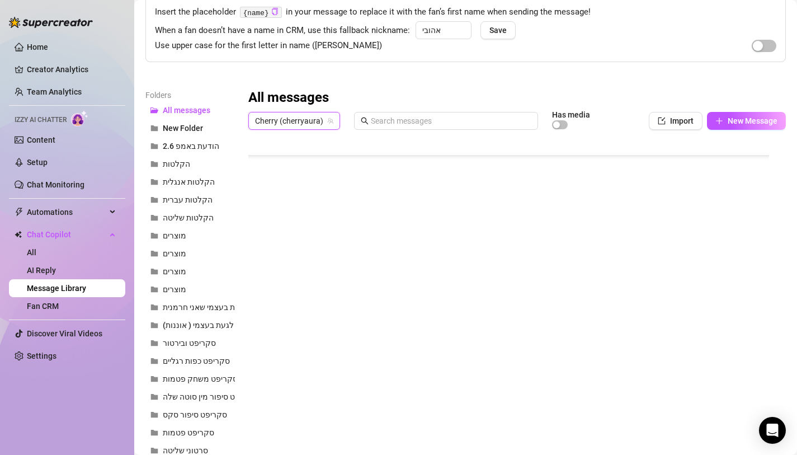
scroll to position [1193, 0]
click at [187, 193] on button "הקלטות עברית" at bounding box center [189, 200] width 89 height 18
click at [182, 107] on span "All messages" at bounding box center [187, 110] width 48 height 9
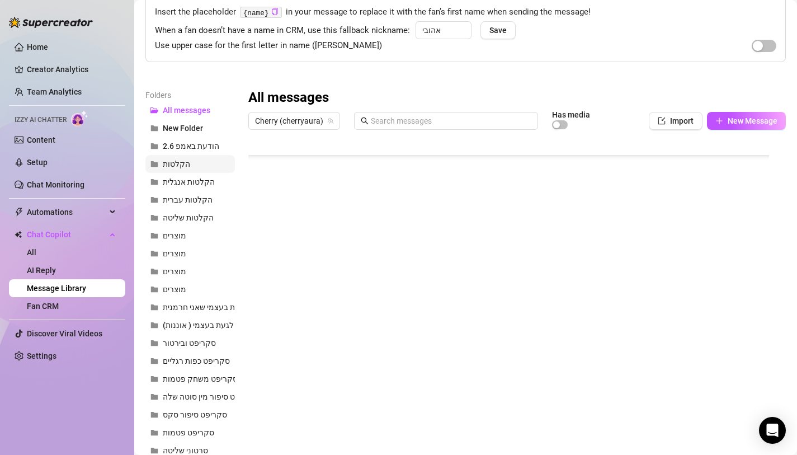
click at [182, 167] on span "הקלטות" at bounding box center [176, 163] width 27 height 9
click at [188, 110] on span "All messages" at bounding box center [187, 110] width 48 height 9
click at [262, 311] on div at bounding box center [512, 259] width 529 height 249
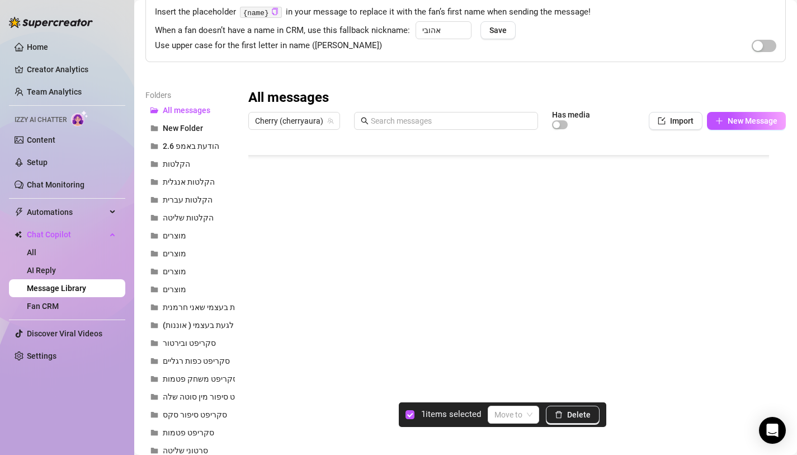
click at [257, 287] on div at bounding box center [512, 259] width 529 height 249
click at [253, 262] on div at bounding box center [512, 259] width 529 height 249
click at [258, 265] on div at bounding box center [512, 259] width 529 height 249
click at [255, 248] on div at bounding box center [512, 259] width 529 height 249
click at [257, 228] on div at bounding box center [512, 259] width 529 height 249
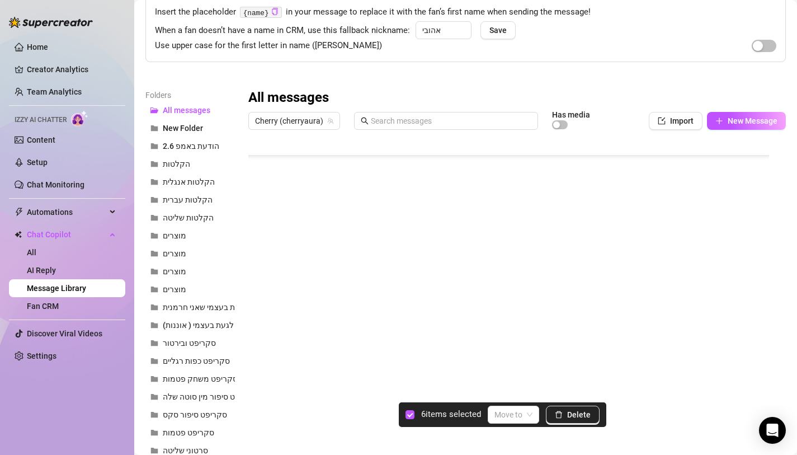
click at [258, 204] on div at bounding box center [512, 259] width 529 height 249
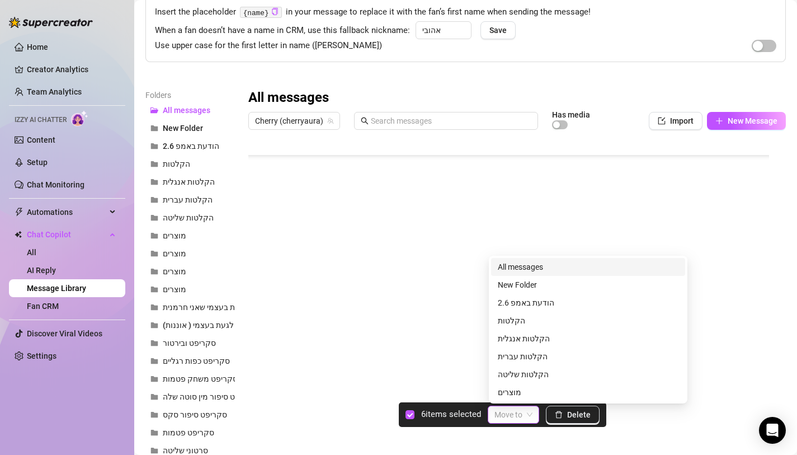
click at [494, 405] on div "Move to" at bounding box center [513, 414] width 51 height 18
click at [521, 353] on div "הקלטות עברית" at bounding box center [588, 356] width 181 height 12
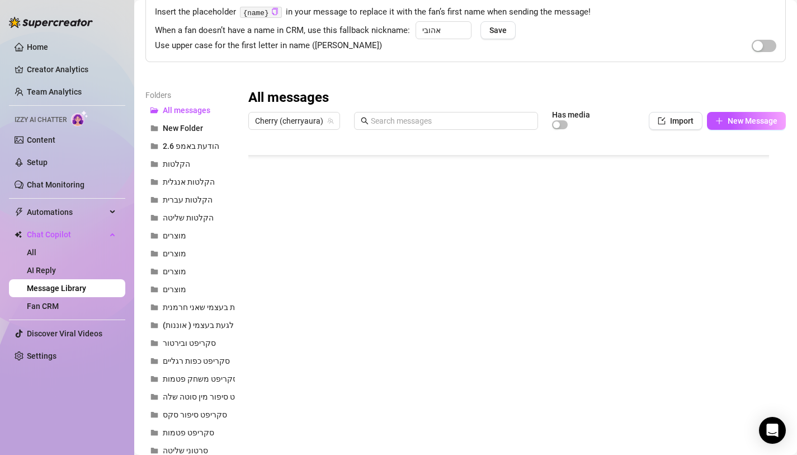
scroll to position [1183, 0]
click at [296, 242] on div at bounding box center [512, 259] width 529 height 249
click at [345, 233] on textarea "״ תראה [PERSON_NAME] בטיפ כמה באלך ״" at bounding box center [335, 232] width 138 height 10
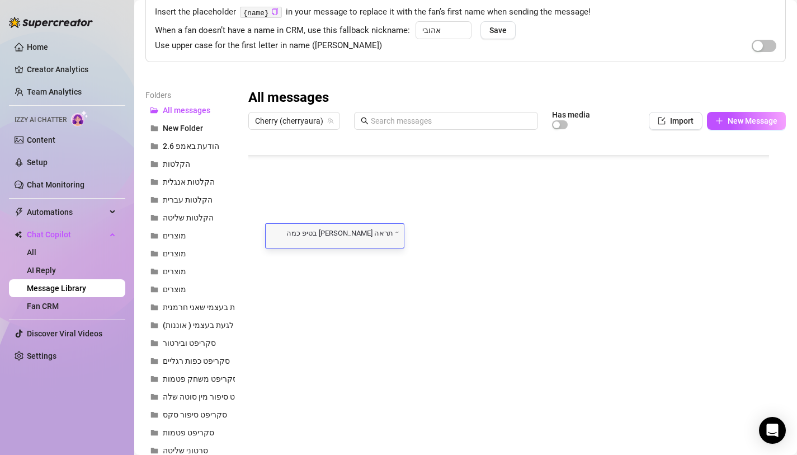
click at [342, 231] on textarea "״ תראה [PERSON_NAME] בטיפ כמה באלך ״" at bounding box center [335, 232] width 138 height 10
type textarea "הקלטה-״ תראה [PERSON_NAME] בטיפ כמה באלך ״"
click at [296, 258] on div at bounding box center [512, 259] width 529 height 249
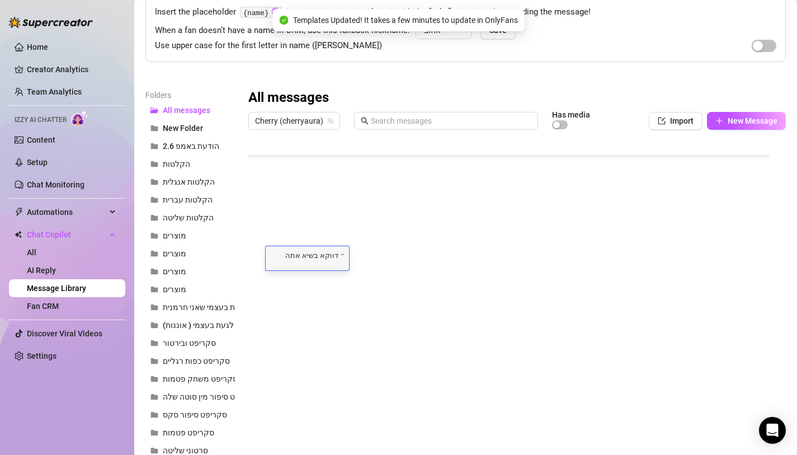
click at [334, 255] on textarea "״ דווקא בשיא אתה נעלם ״" at bounding box center [307, 254] width 83 height 10
type textarea "הקלטה-״ דווקא בשיא אתה נעלם ״"
click at [304, 275] on div at bounding box center [512, 259] width 529 height 249
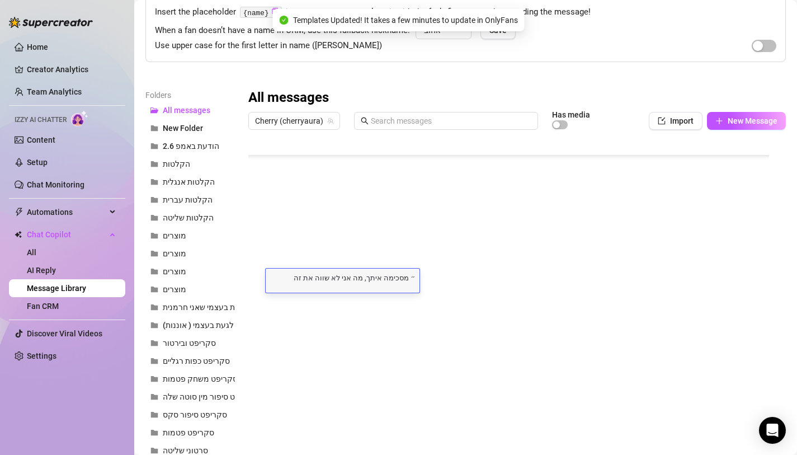
click at [401, 278] on textarea "״ מסכימה איתך, מה אני לא שווה את זה לדעתך? ״" at bounding box center [343, 277] width 154 height 10
click at [404, 276] on textarea "״ מסכימה איתך, מה אני לא שווה את זה לדעתך? ״" at bounding box center [343, 277] width 154 height 10
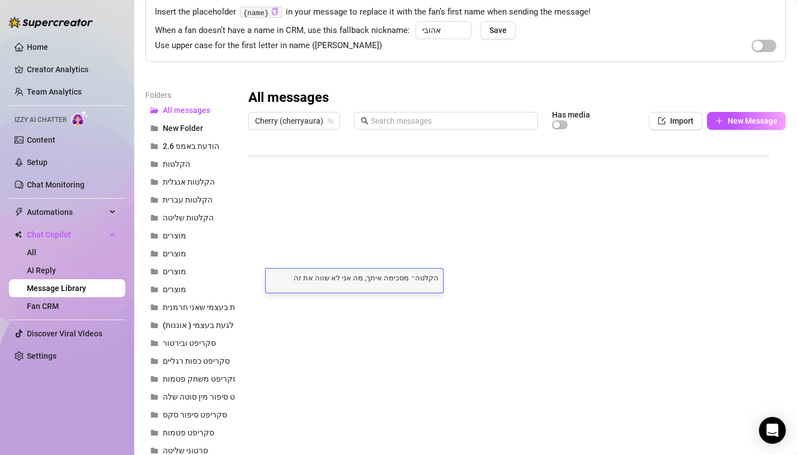
type textarea "הקלטה-״ מסכימה איתך, מה אני לא שווה את זה לדעתך? ״"
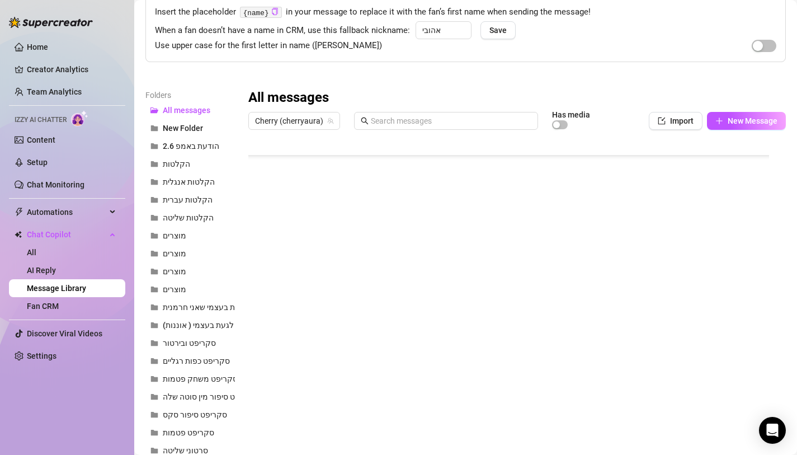
click at [417, 257] on div at bounding box center [512, 259] width 529 height 249
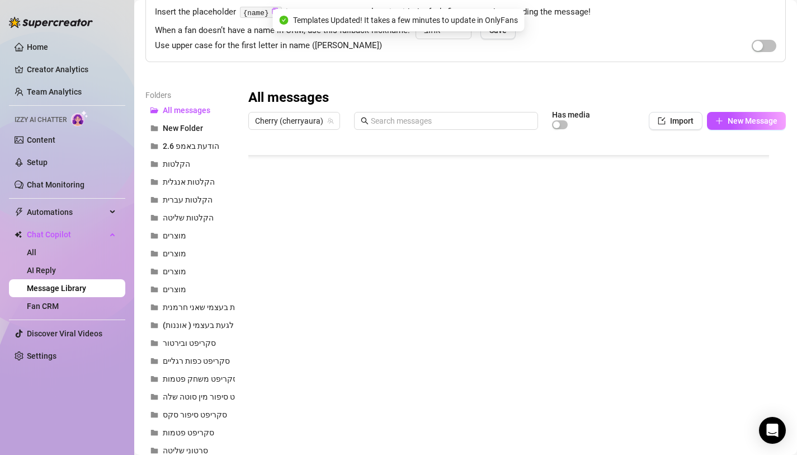
click at [259, 232] on div at bounding box center [512, 259] width 529 height 249
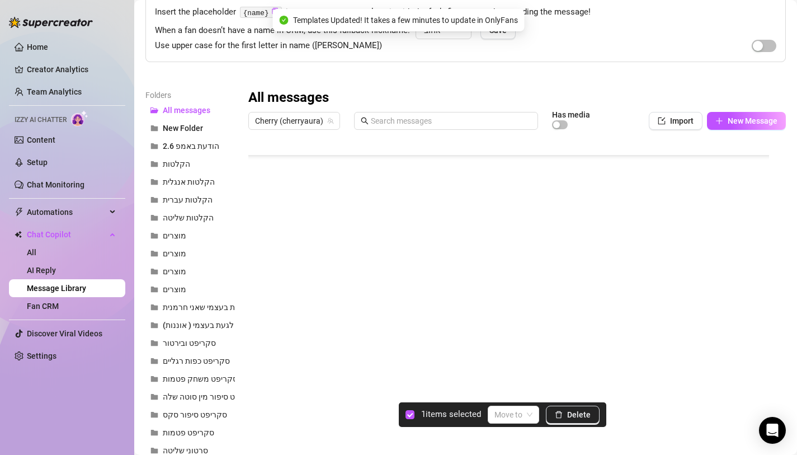
click at [261, 258] on div at bounding box center [512, 259] width 529 height 249
click at [259, 284] on div at bounding box center [512, 259] width 529 height 249
click at [513, 410] on input "search" at bounding box center [508, 414] width 28 height 17
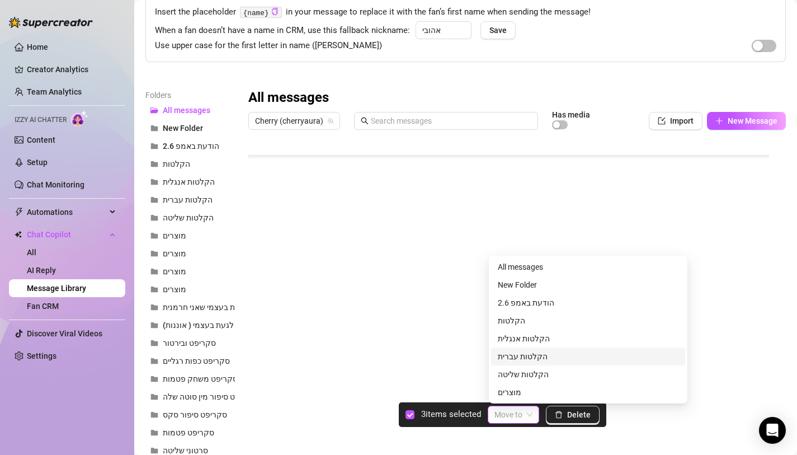
click at [538, 356] on div "הקלטות עברית" at bounding box center [588, 356] width 181 height 12
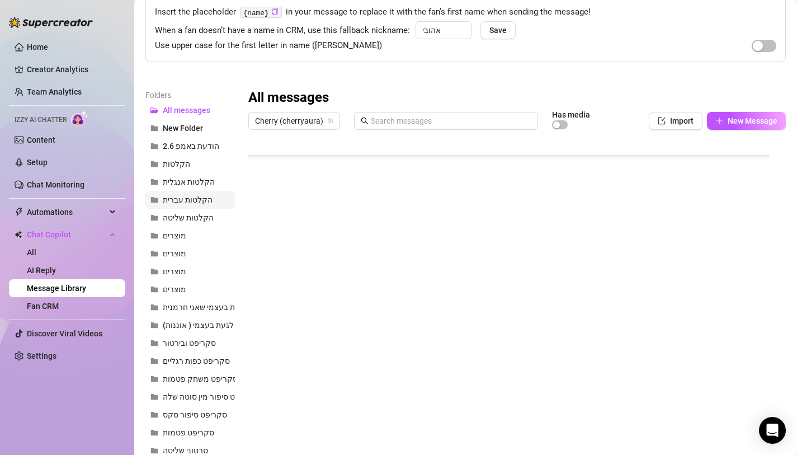
click at [180, 199] on span "הקלטות עברית" at bounding box center [188, 199] width 50 height 9
click at [277, 114] on span "Cherry (cherryaura)" at bounding box center [294, 120] width 78 height 17
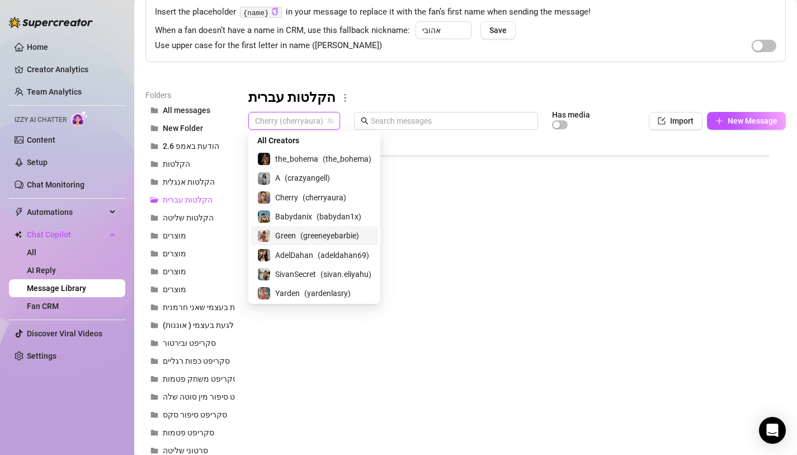
click at [295, 239] on span "Green" at bounding box center [285, 235] width 21 height 12
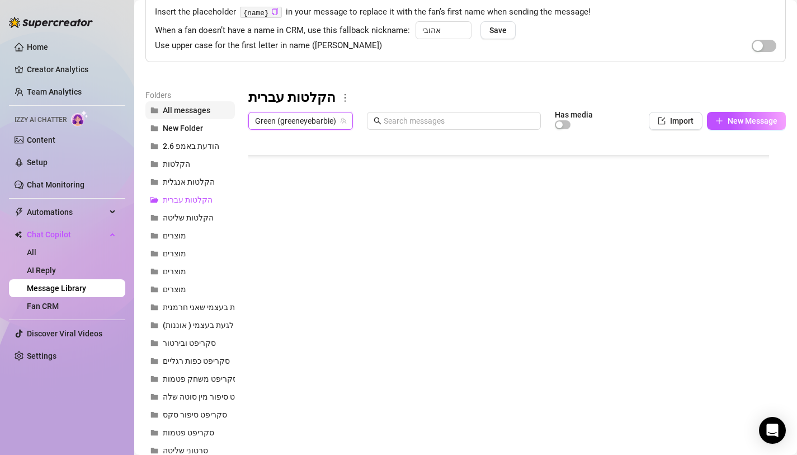
click at [163, 106] on span "All messages" at bounding box center [187, 110] width 48 height 9
click at [287, 115] on span "Green (greeneyebarbie)" at bounding box center [300, 120] width 91 height 17
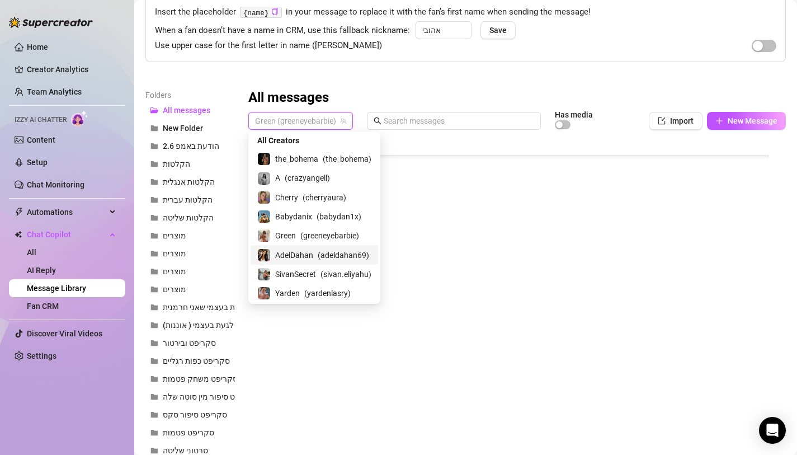
click at [291, 257] on span "AdelDahan" at bounding box center [294, 255] width 38 height 12
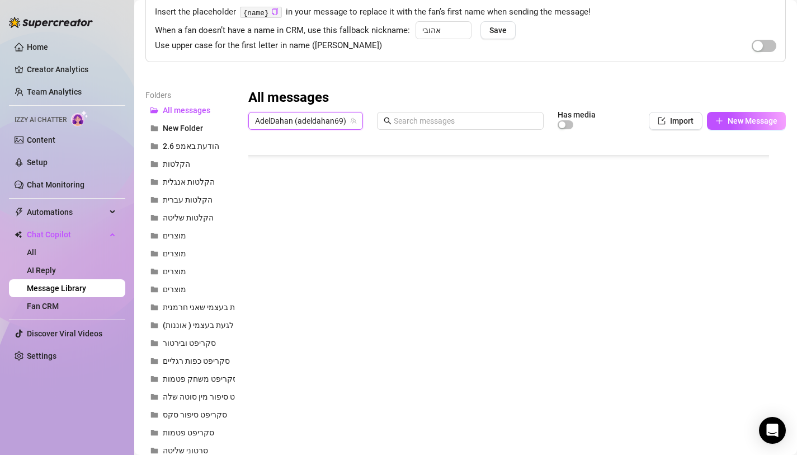
scroll to position [2044, 0]
click at [308, 268] on div at bounding box center [512, 259] width 529 height 249
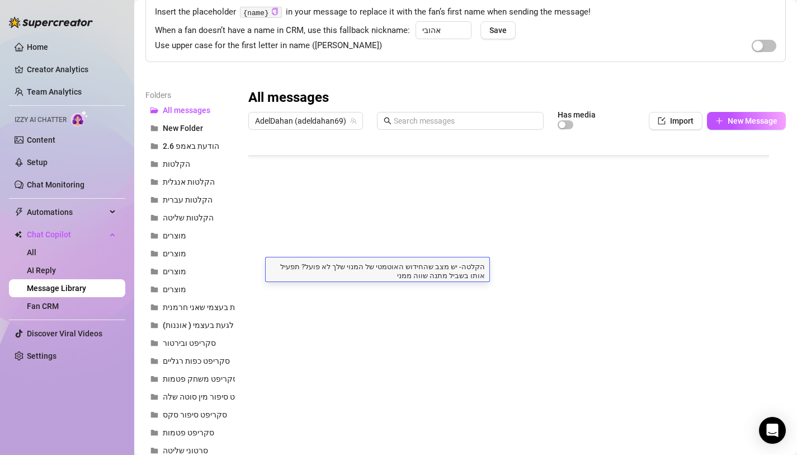
click at [352, 290] on div at bounding box center [512, 259] width 529 height 249
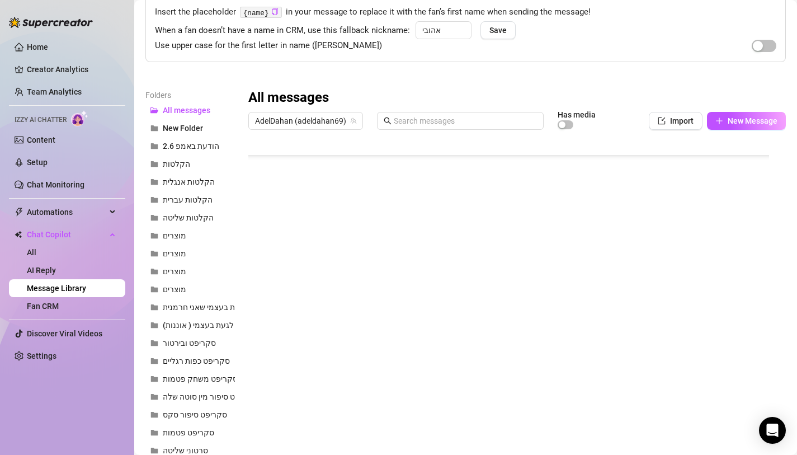
click at [299, 287] on div at bounding box center [512, 259] width 529 height 249
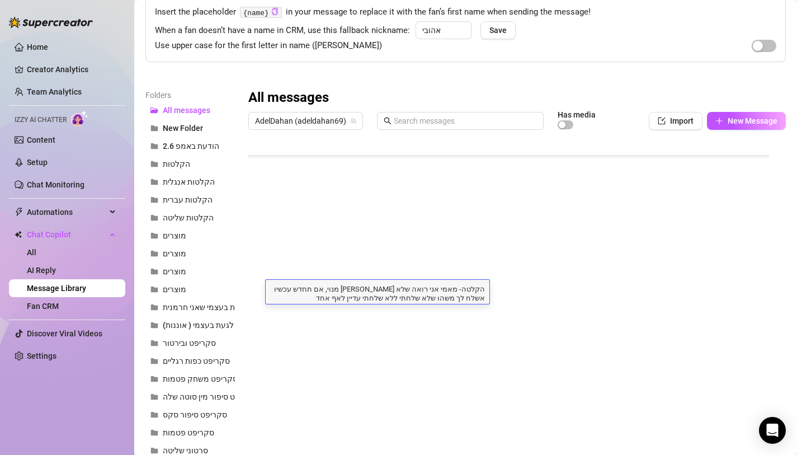
click at [408, 261] on div at bounding box center [512, 259] width 529 height 249
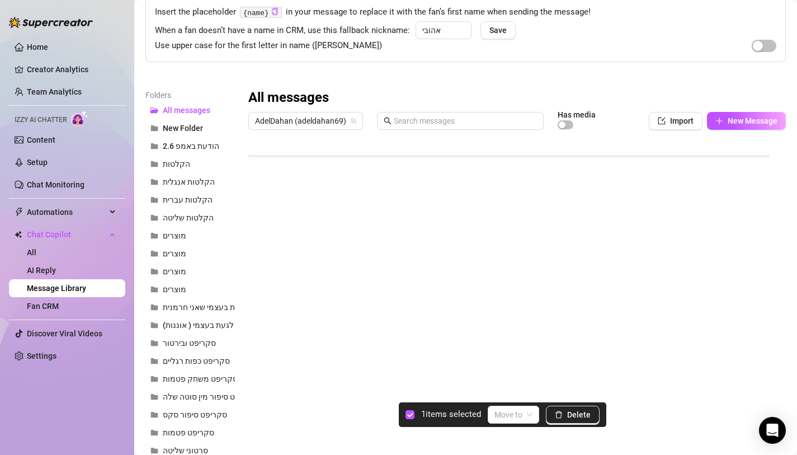
click at [259, 272] on div at bounding box center [512, 259] width 529 height 249
click at [259, 288] on div at bounding box center [512, 259] width 529 height 249
click at [522, 416] on input "search" at bounding box center [508, 414] width 28 height 17
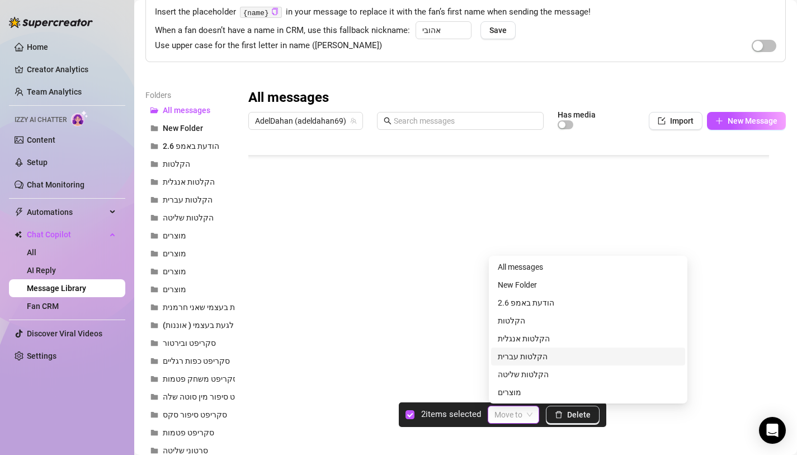
click at [542, 352] on div "הקלטות עברית" at bounding box center [588, 356] width 181 height 12
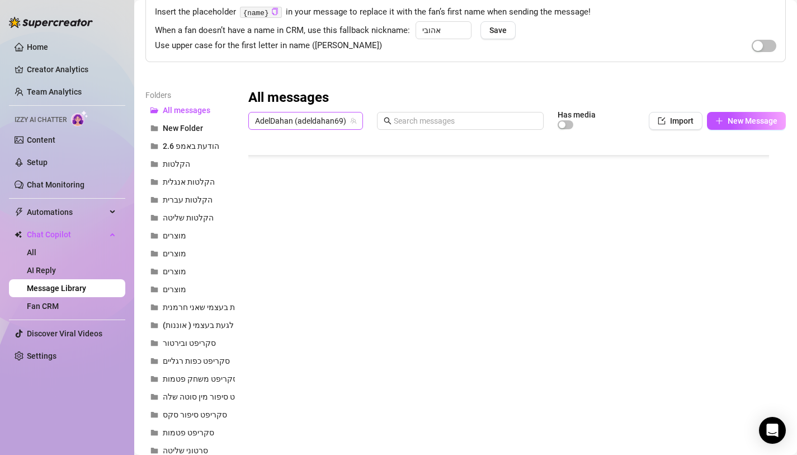
click at [296, 120] on span "AdelDahan (adeldahan69)" at bounding box center [305, 120] width 101 height 17
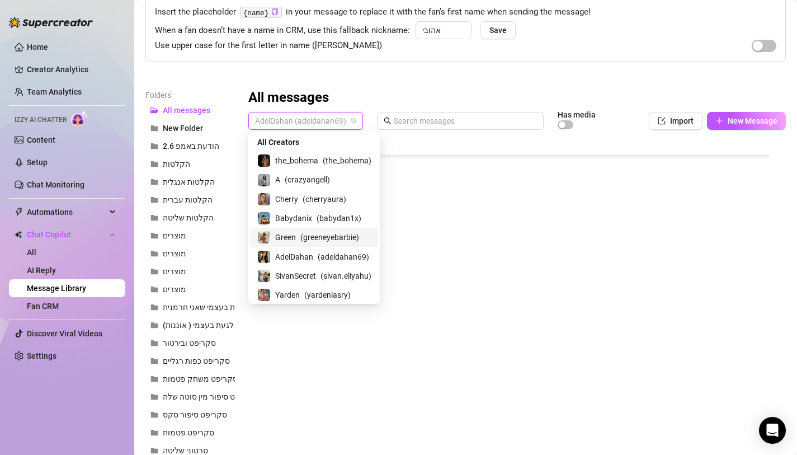
scroll to position [0, 0]
click at [414, 81] on div "Personalize your messages with {name} Insert the placeholder {name} in your mes…" at bounding box center [465, 228] width 640 height 518
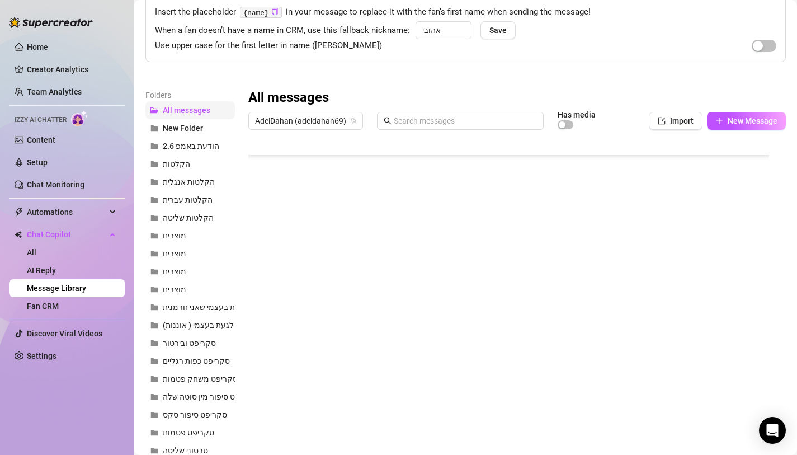
click at [177, 109] on span "All messages" at bounding box center [187, 110] width 48 height 9
click at [39, 50] on link "Home" at bounding box center [37, 47] width 21 height 9
